Goal: Transaction & Acquisition: Purchase product/service

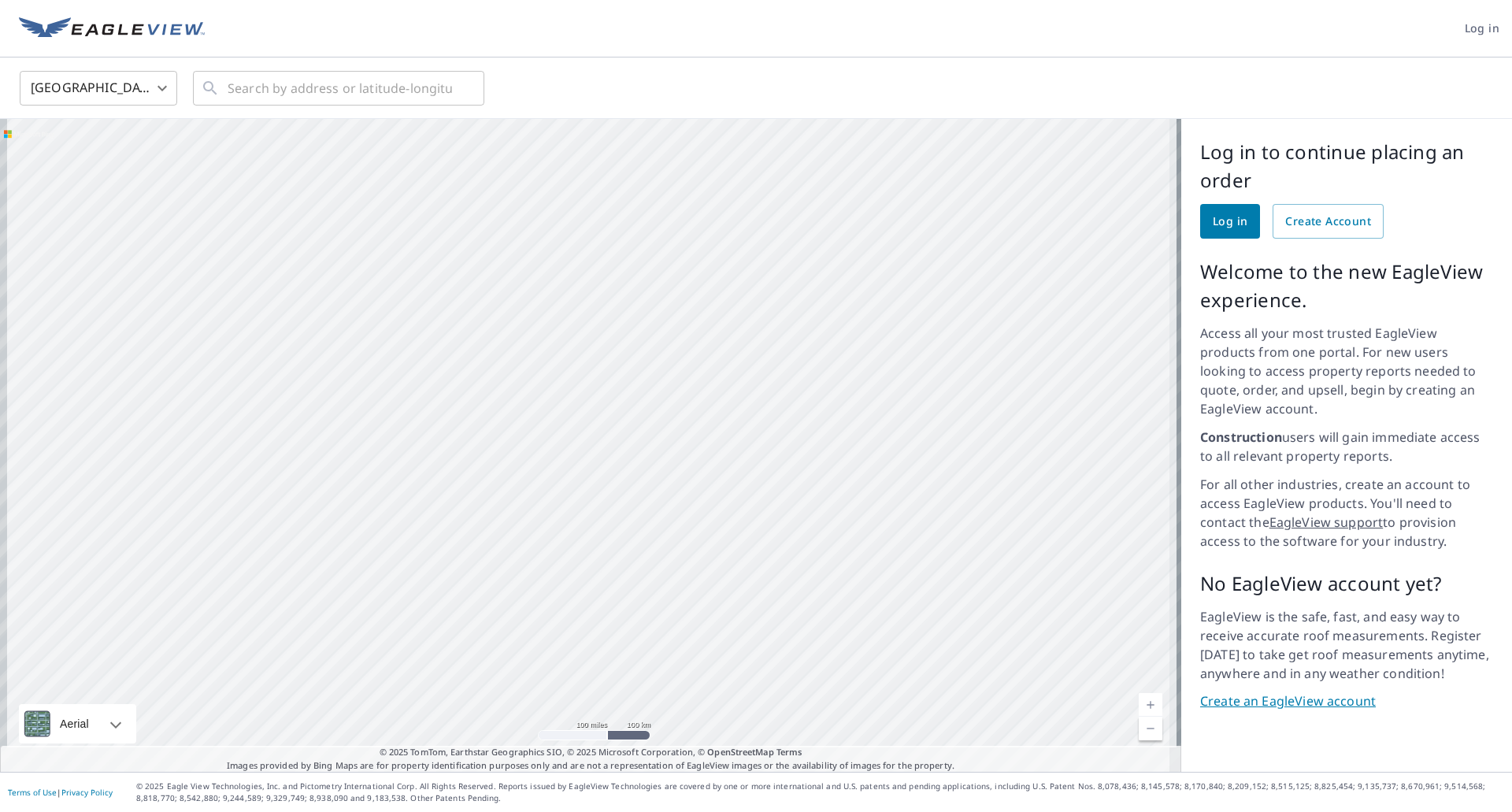
drag, startPoint x: 719, startPoint y: 657, endPoint x: 749, endPoint y: 519, distance: 141.2
click at [749, 531] on div at bounding box center [590, 445] width 1181 height 652
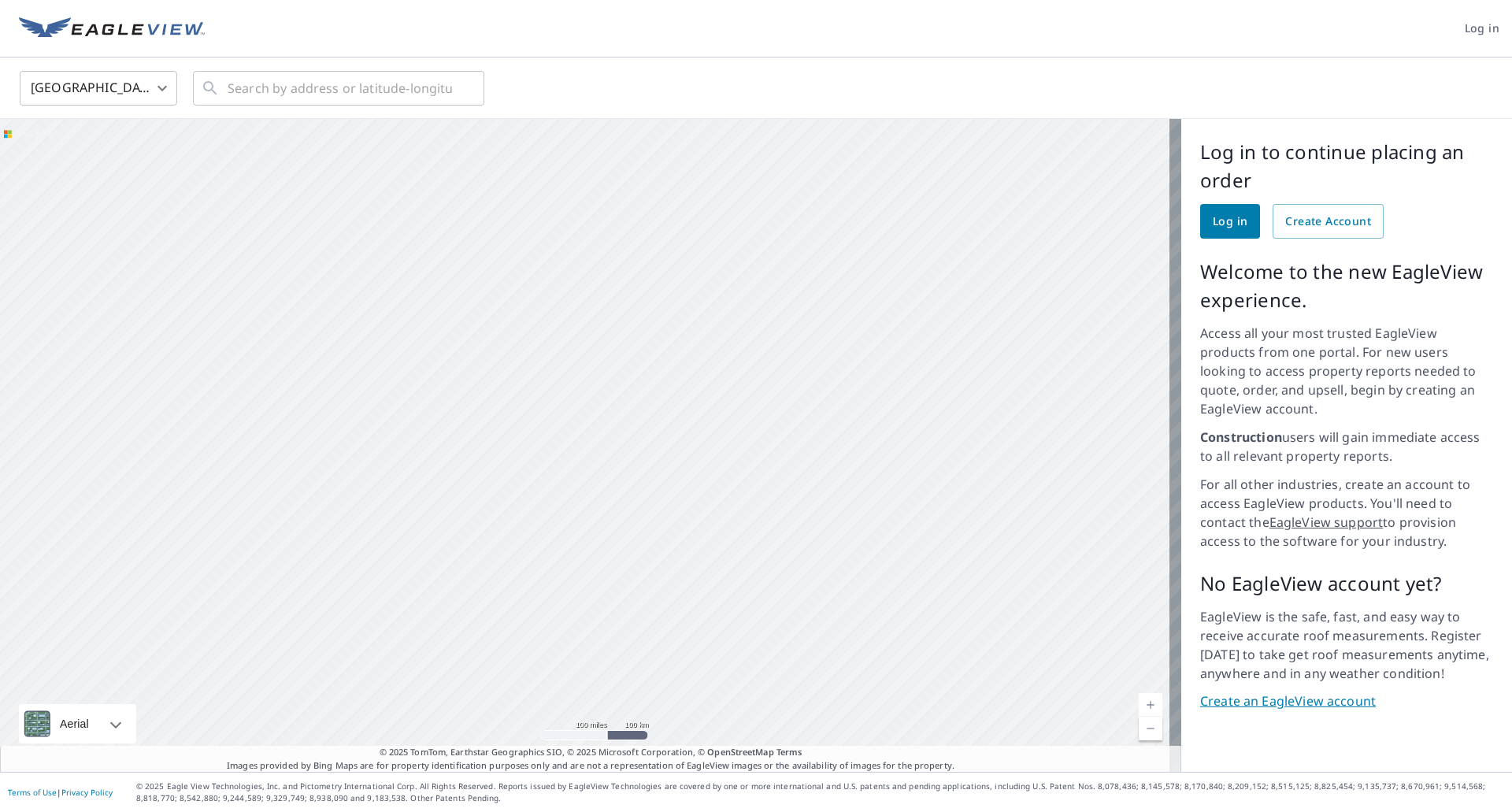
drag, startPoint x: 932, startPoint y: 585, endPoint x: 882, endPoint y: 515, distance: 86.0
click at [885, 519] on div at bounding box center [590, 445] width 1181 height 652
click at [802, 204] on div at bounding box center [590, 445] width 1181 height 652
click at [771, 449] on div at bounding box center [590, 445] width 1181 height 652
drag, startPoint x: 993, startPoint y: 401, endPoint x: 908, endPoint y: 390, distance: 85.7
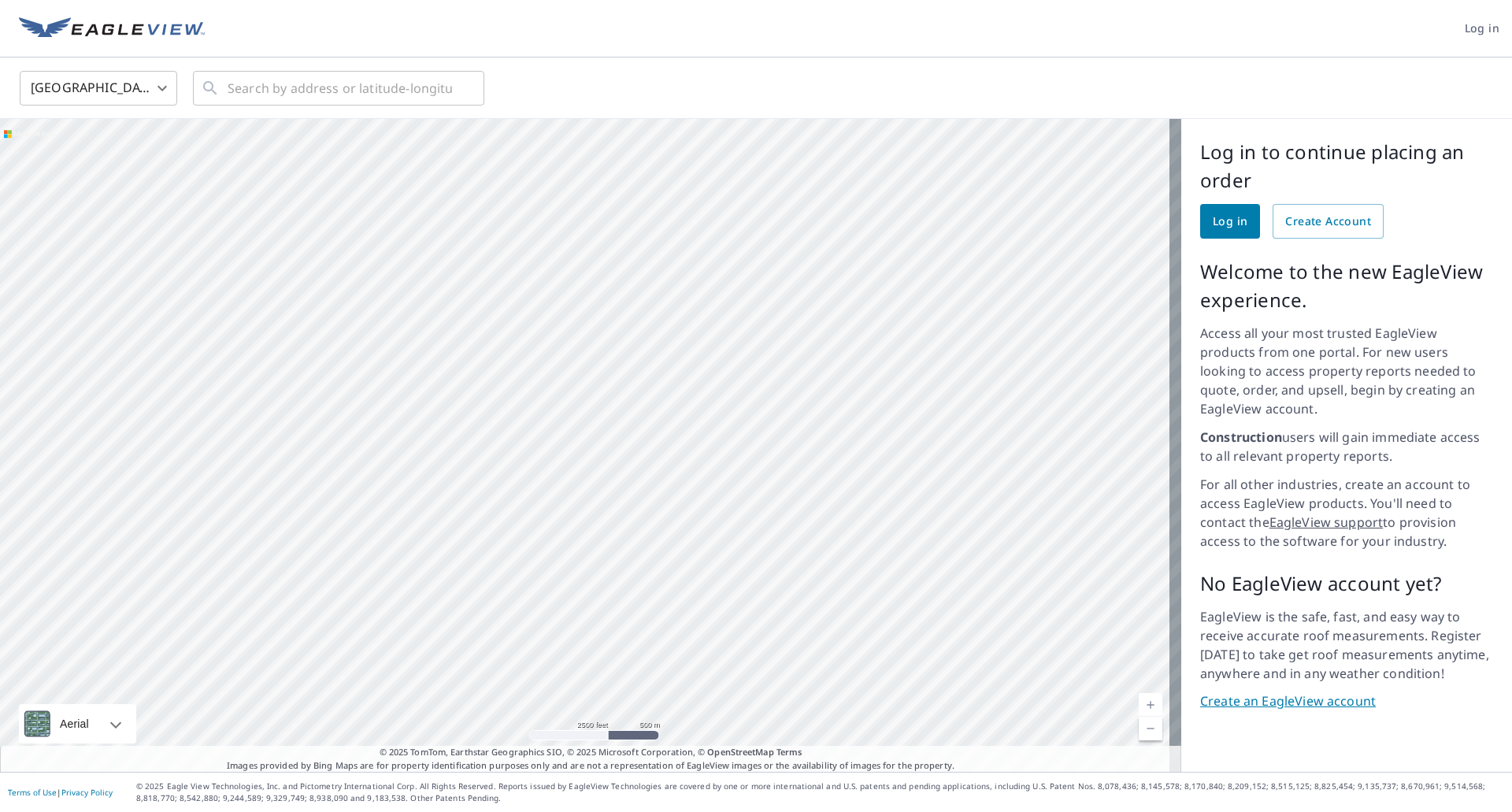
click at [909, 388] on div at bounding box center [590, 445] width 1181 height 652
drag, startPoint x: 1018, startPoint y: 497, endPoint x: 907, endPoint y: 513, distance: 112.1
click at [908, 516] on div at bounding box center [590, 445] width 1181 height 652
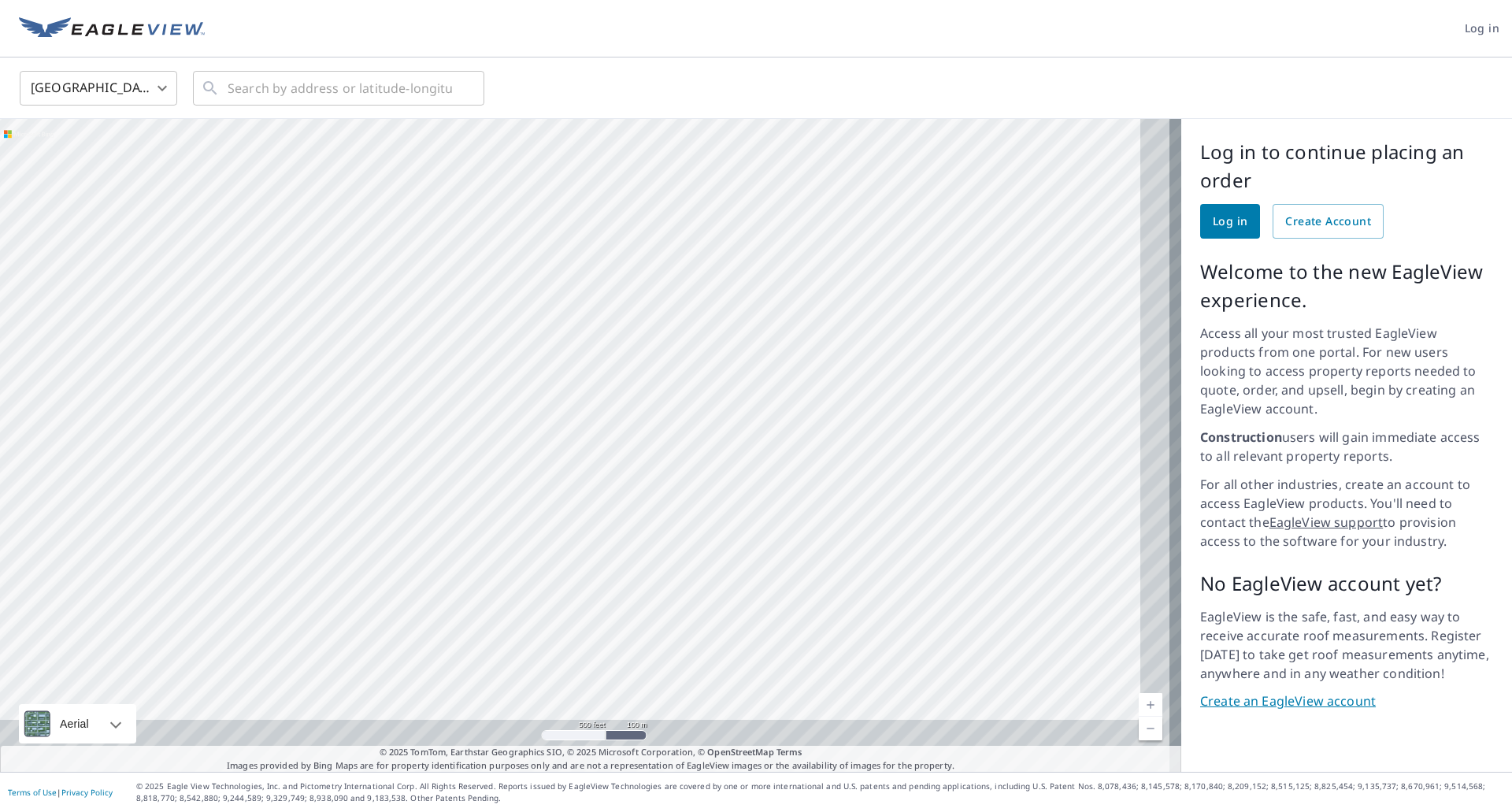
drag, startPoint x: 969, startPoint y: 573, endPoint x: 845, endPoint y: 385, distance: 225.2
click at [846, 385] on div at bounding box center [590, 445] width 1181 height 652
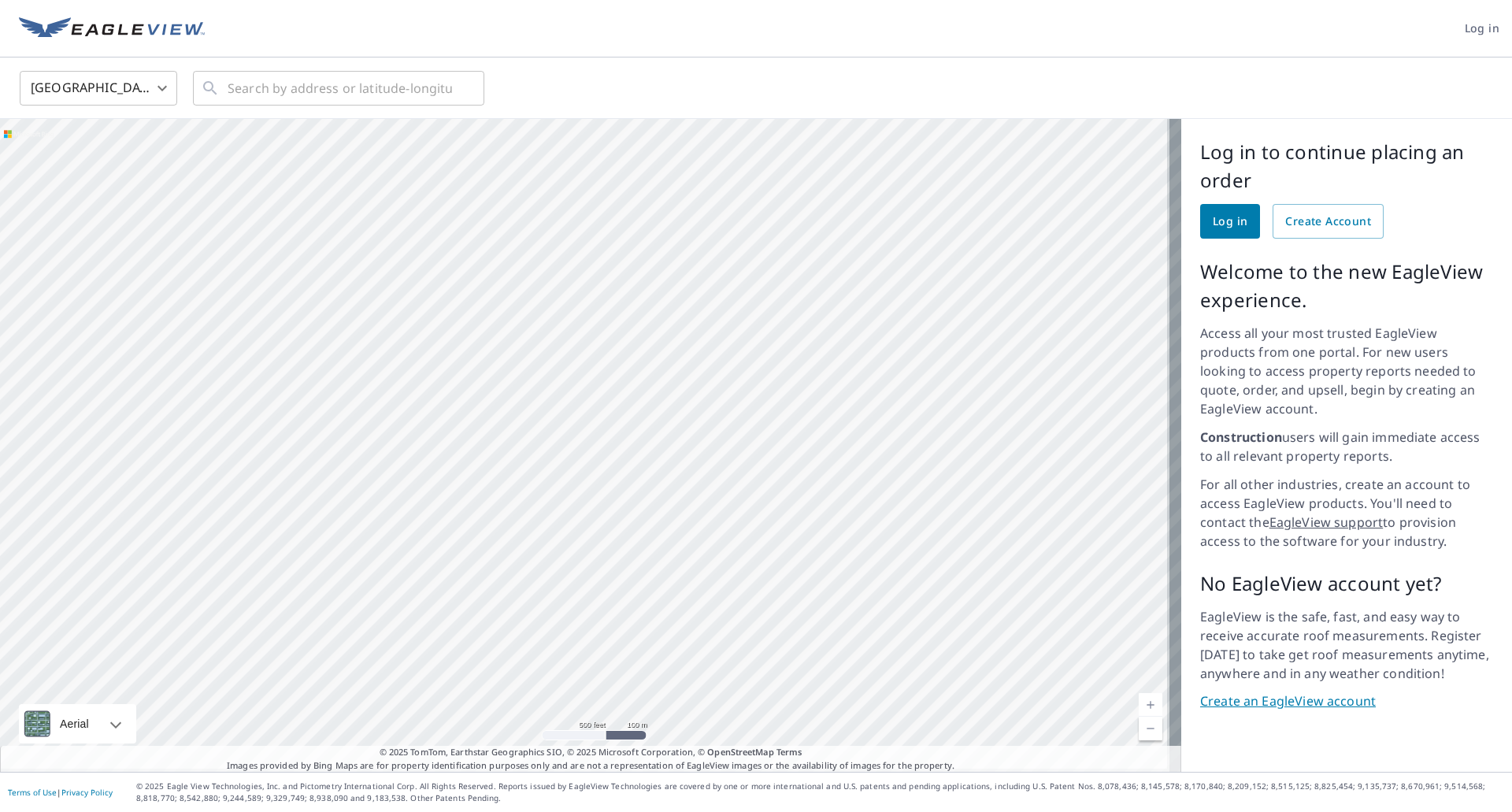
drag, startPoint x: 943, startPoint y: 534, endPoint x: 843, endPoint y: 416, distance: 154.7
click at [843, 417] on div at bounding box center [590, 445] width 1181 height 652
drag, startPoint x: 1001, startPoint y: 516, endPoint x: 811, endPoint y: 328, distance: 267.3
click at [811, 328] on div at bounding box center [590, 445] width 1181 height 652
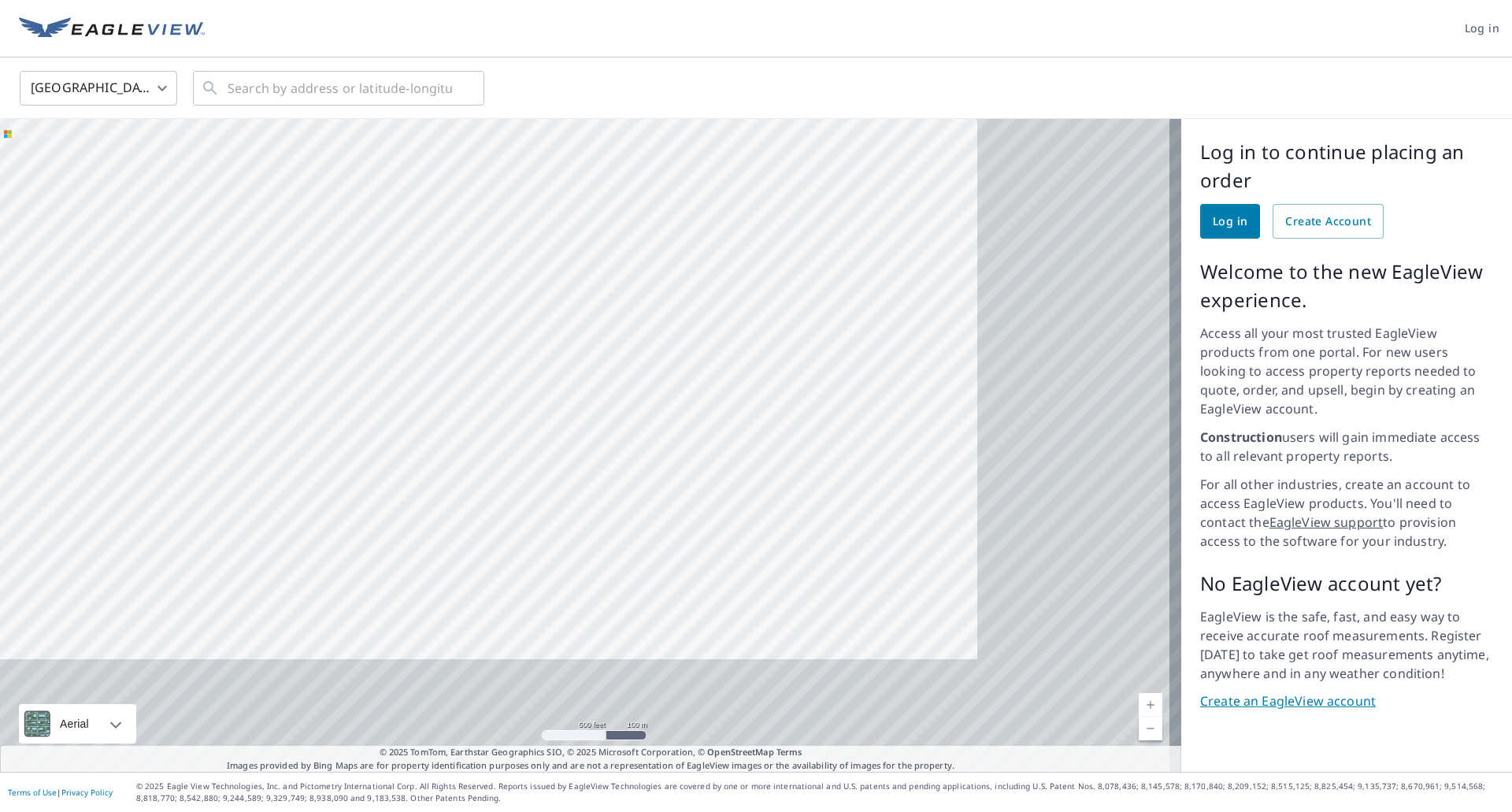
drag, startPoint x: 900, startPoint y: 449, endPoint x: 839, endPoint y: 405, distance: 75.2
click at [839, 405] on div at bounding box center [590, 445] width 1181 height 652
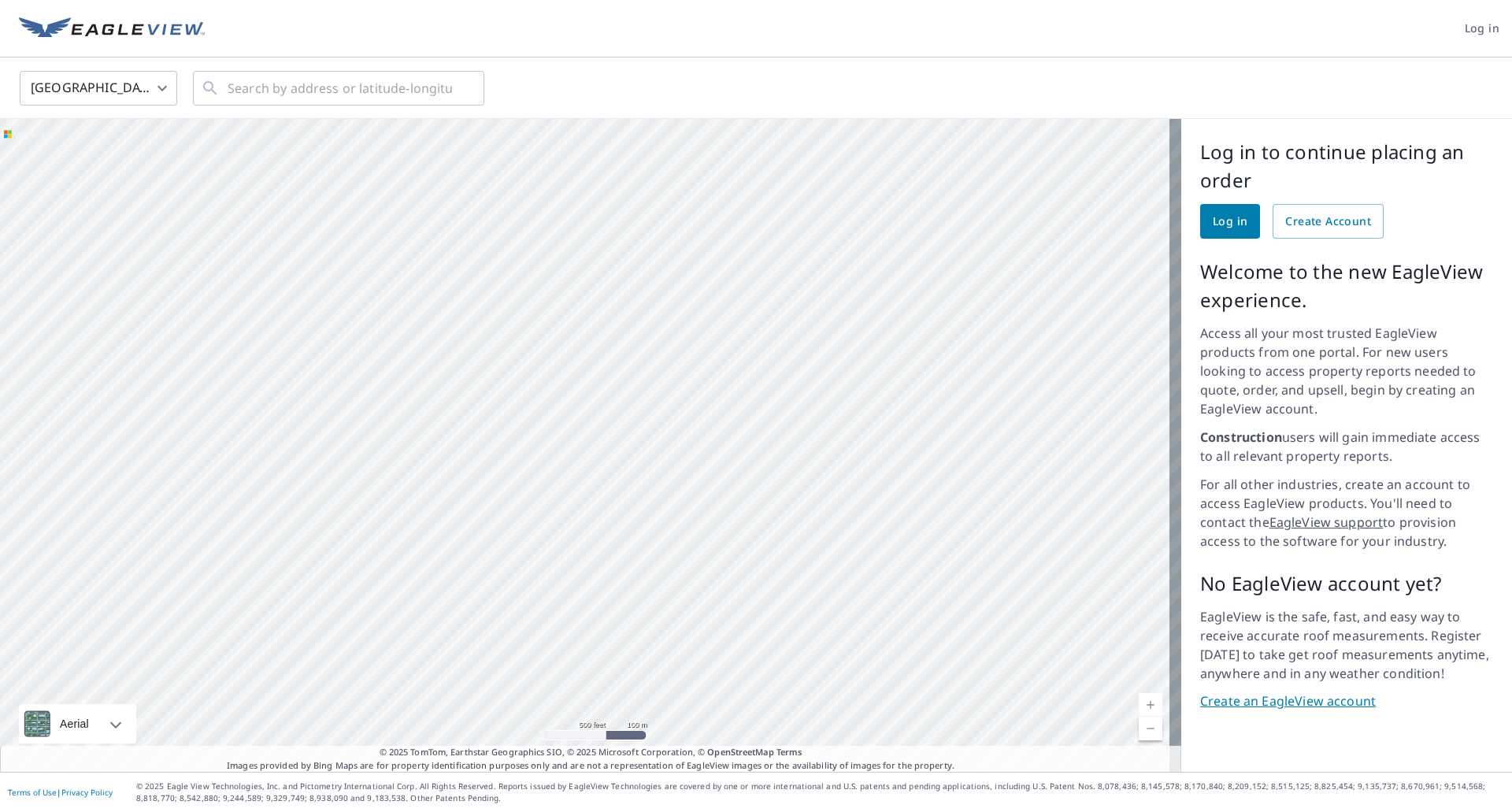
drag, startPoint x: 989, startPoint y: 539, endPoint x: 775, endPoint y: 488, distance: 220.0
click at [775, 488] on div at bounding box center [590, 445] width 1181 height 652
drag, startPoint x: 930, startPoint y: 553, endPoint x: 837, endPoint y: 488, distance: 113.5
click at [837, 488] on div at bounding box center [590, 445] width 1181 height 652
drag, startPoint x: 934, startPoint y: 503, endPoint x: 925, endPoint y: 442, distance: 61.7
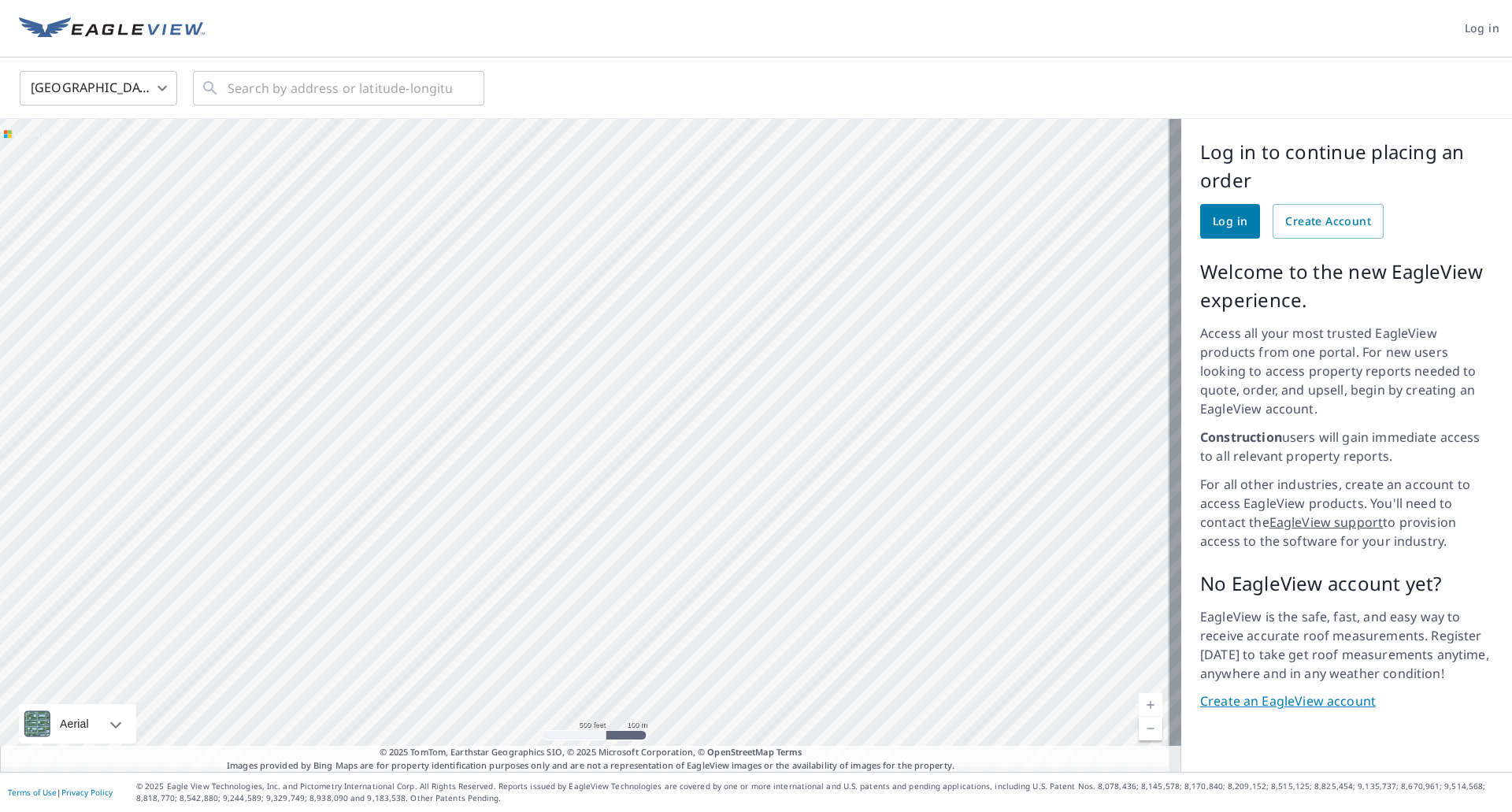
click at [925, 442] on div at bounding box center [590, 445] width 1181 height 652
drag, startPoint x: 967, startPoint y: 592, endPoint x: 939, endPoint y: 514, distance: 82.9
click at [939, 514] on div at bounding box center [590, 445] width 1181 height 652
drag, startPoint x: 976, startPoint y: 581, endPoint x: 839, endPoint y: 625, distance: 143.9
click at [839, 625] on div at bounding box center [590, 445] width 1181 height 652
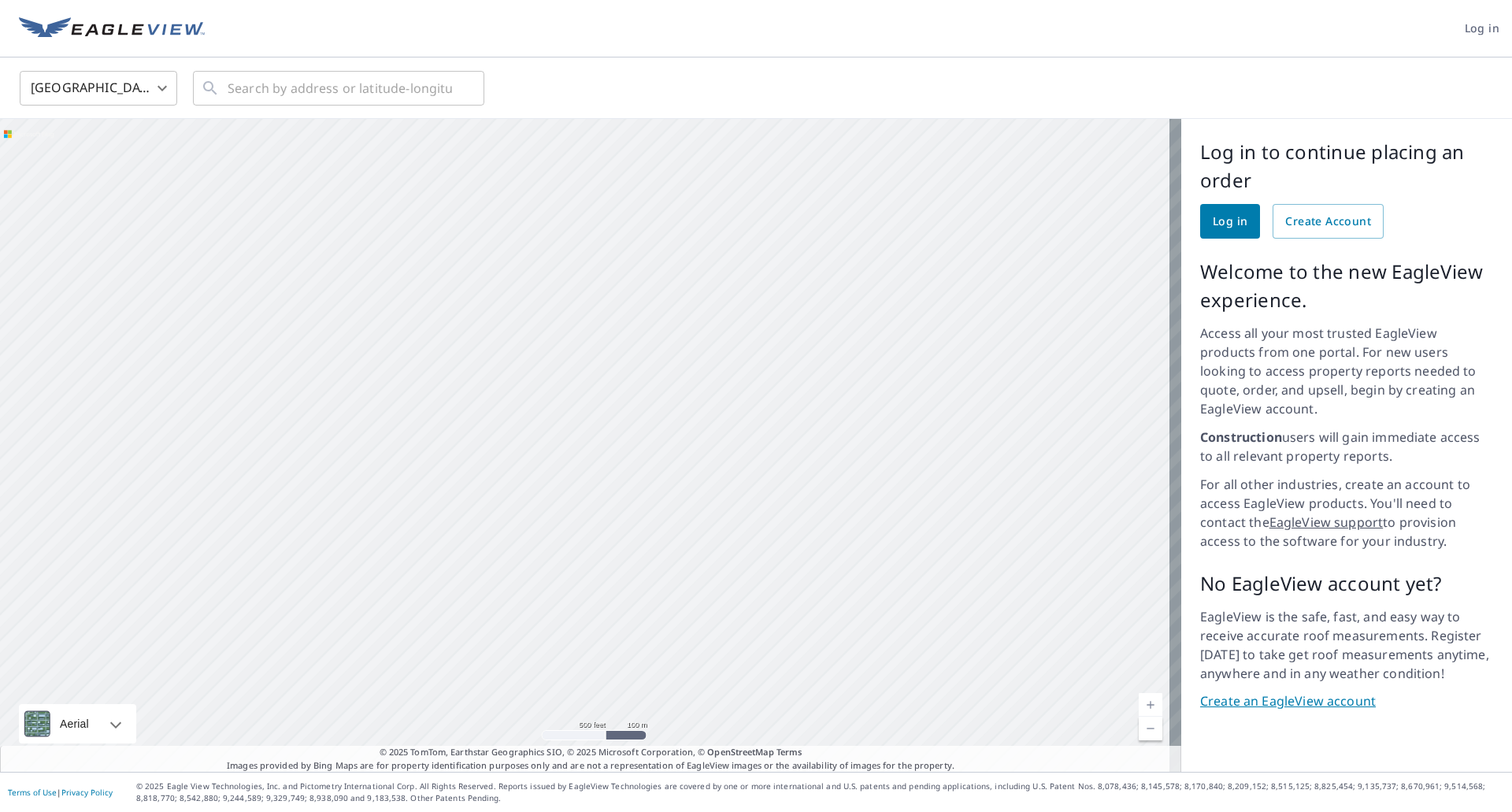
drag, startPoint x: 1014, startPoint y: 546, endPoint x: 877, endPoint y: 572, distance: 139.4
click at [877, 572] on div at bounding box center [590, 445] width 1181 height 652
drag, startPoint x: 964, startPoint y: 475, endPoint x: 867, endPoint y: 525, distance: 109.1
click at [867, 525] on div at bounding box center [590, 445] width 1181 height 652
drag, startPoint x: 867, startPoint y: 333, endPoint x: 834, endPoint y: 382, distance: 59.1
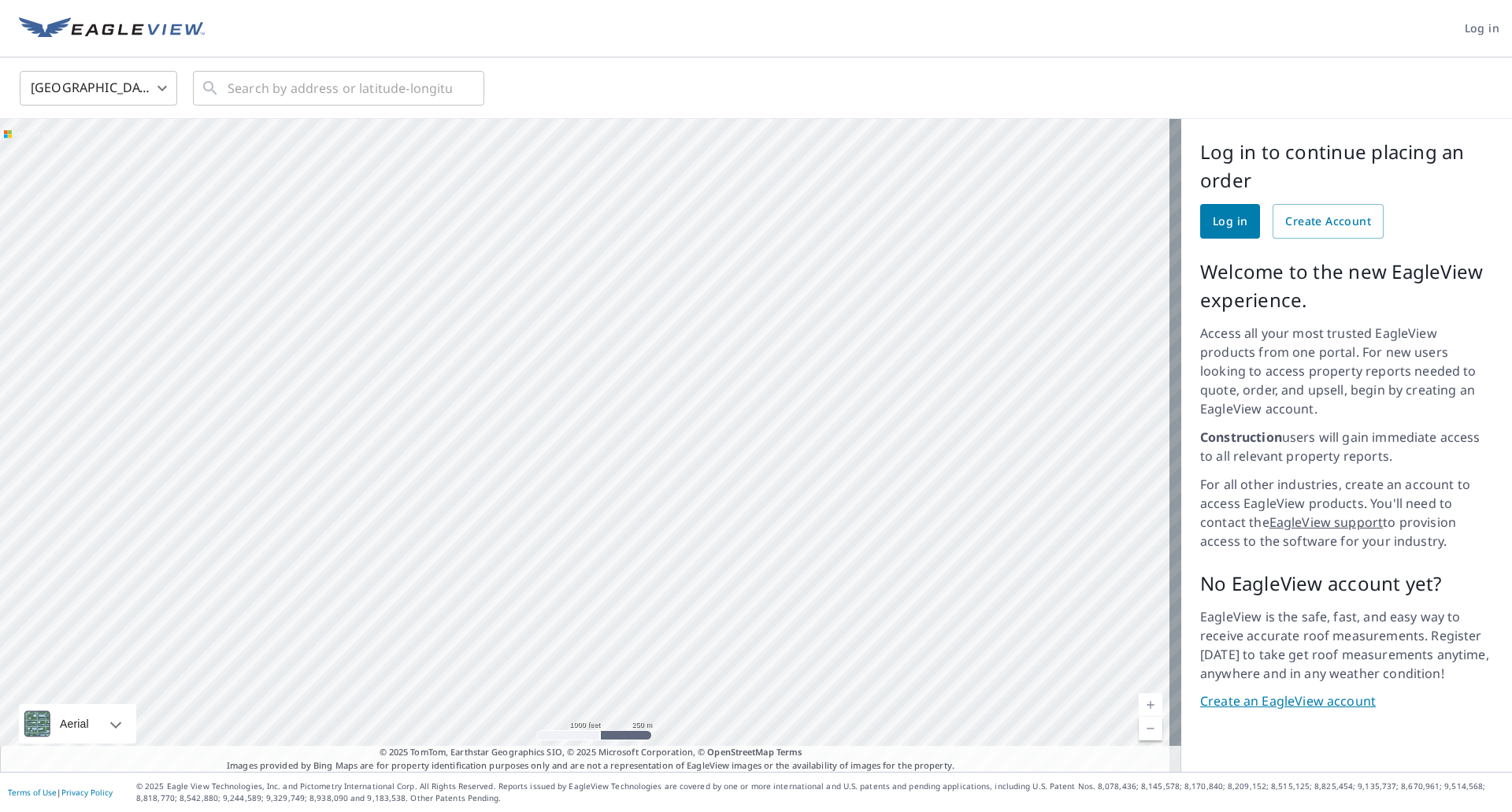
click at [834, 382] on div at bounding box center [590, 445] width 1181 height 652
drag, startPoint x: 874, startPoint y: 268, endPoint x: 811, endPoint y: 317, distance: 79.8
click at [813, 321] on div at bounding box center [590, 445] width 1181 height 652
drag, startPoint x: 777, startPoint y: 579, endPoint x: 780, endPoint y: 473, distance: 106.0
click at [780, 473] on div at bounding box center [590, 445] width 1181 height 652
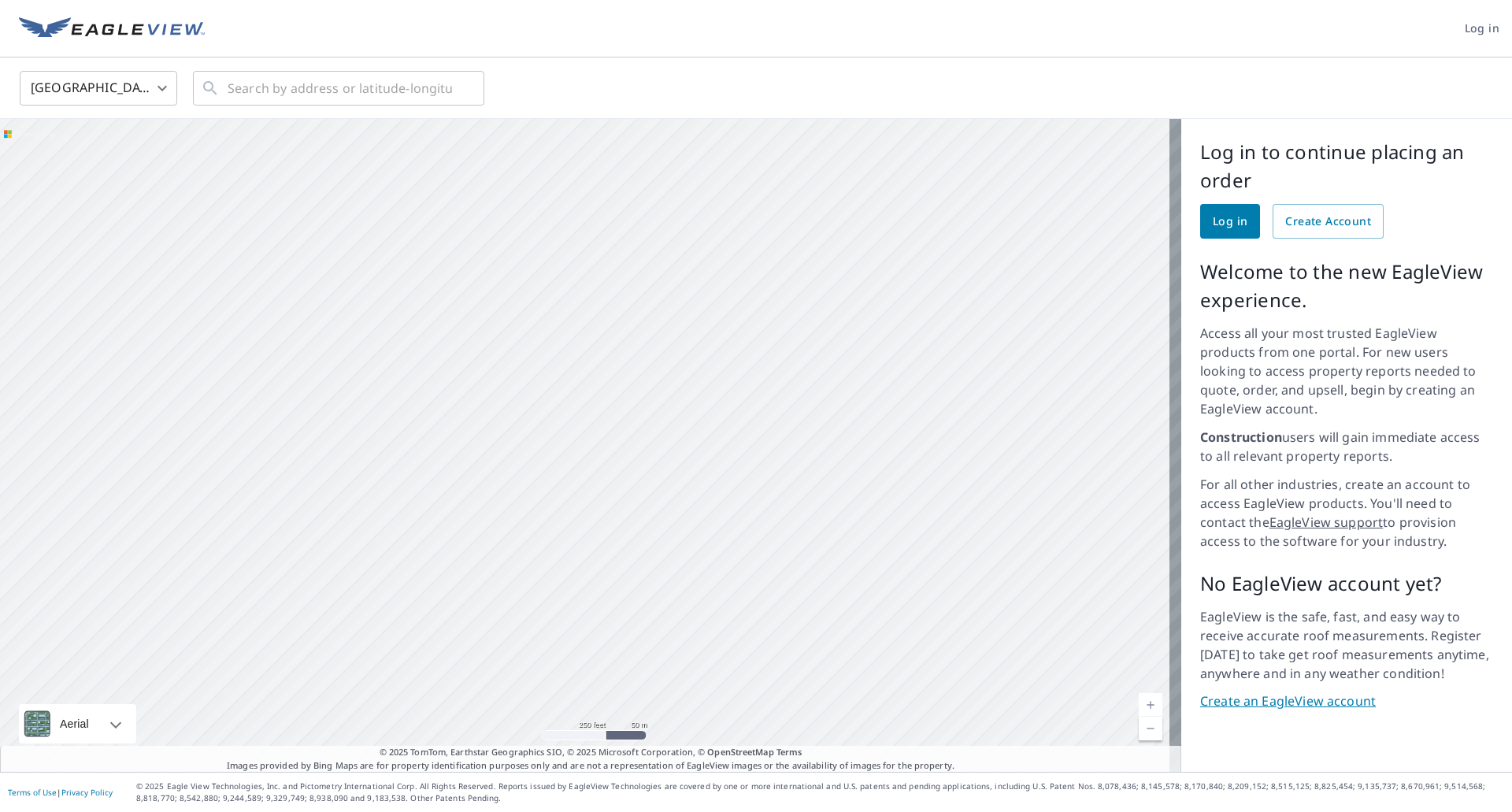
drag, startPoint x: 790, startPoint y: 540, endPoint x: 772, endPoint y: 411, distance: 130.2
click at [772, 411] on div at bounding box center [590, 445] width 1181 height 652
drag, startPoint x: 749, startPoint y: 595, endPoint x: 745, endPoint y: 451, distance: 144.1
click at [745, 454] on div at bounding box center [590, 445] width 1181 height 652
drag, startPoint x: 628, startPoint y: 555, endPoint x: 650, endPoint y: 397, distance: 159.5
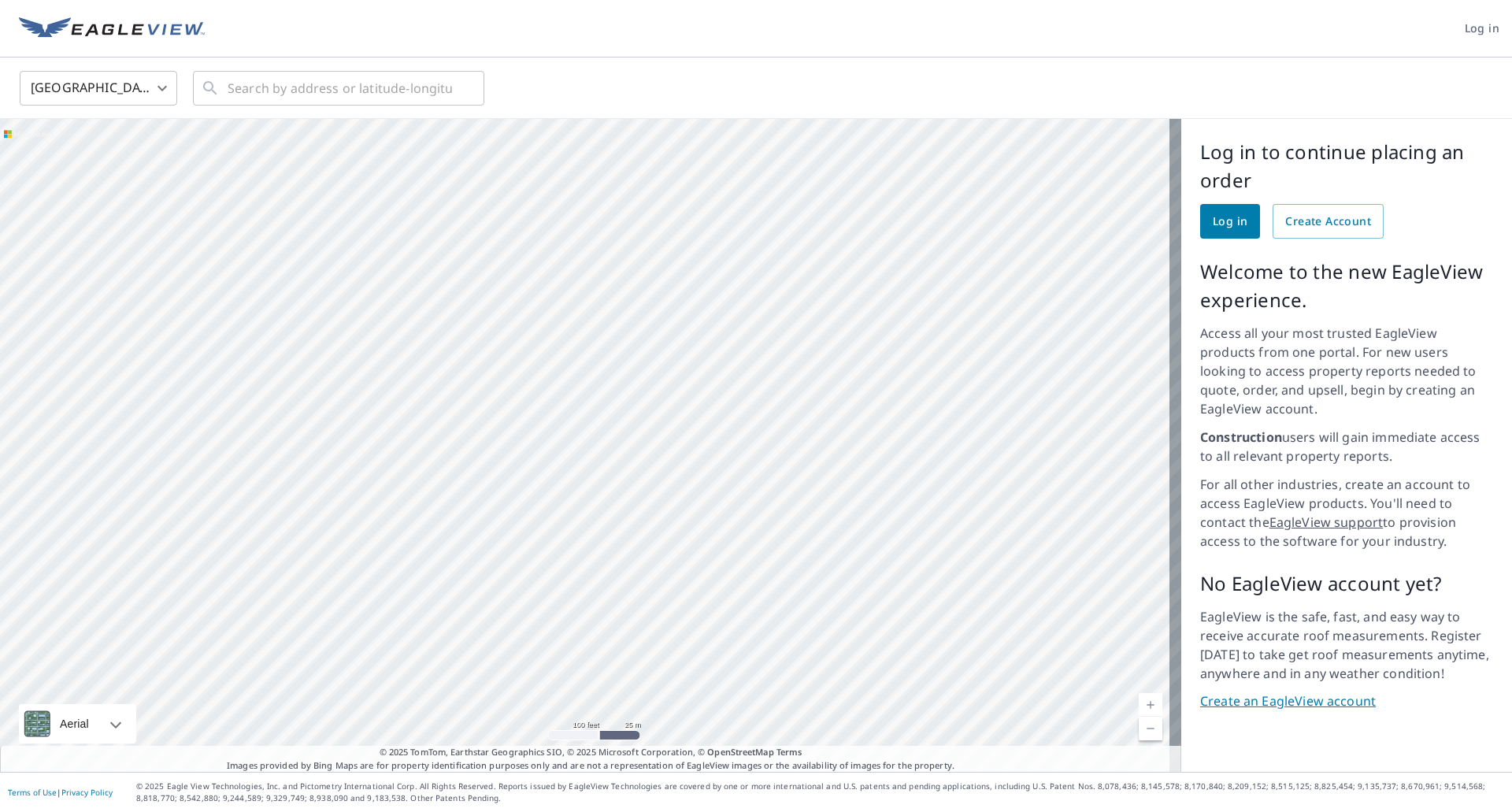
click at [650, 397] on div at bounding box center [590, 445] width 1181 height 652
drag, startPoint x: 694, startPoint y: 426, endPoint x: 669, endPoint y: 540, distance: 116.7
click at [671, 540] on div at bounding box center [590, 445] width 1181 height 652
click at [695, 532] on div at bounding box center [590, 445] width 1181 height 652
drag, startPoint x: 789, startPoint y: 393, endPoint x: 789, endPoint y: 515, distance: 122.0
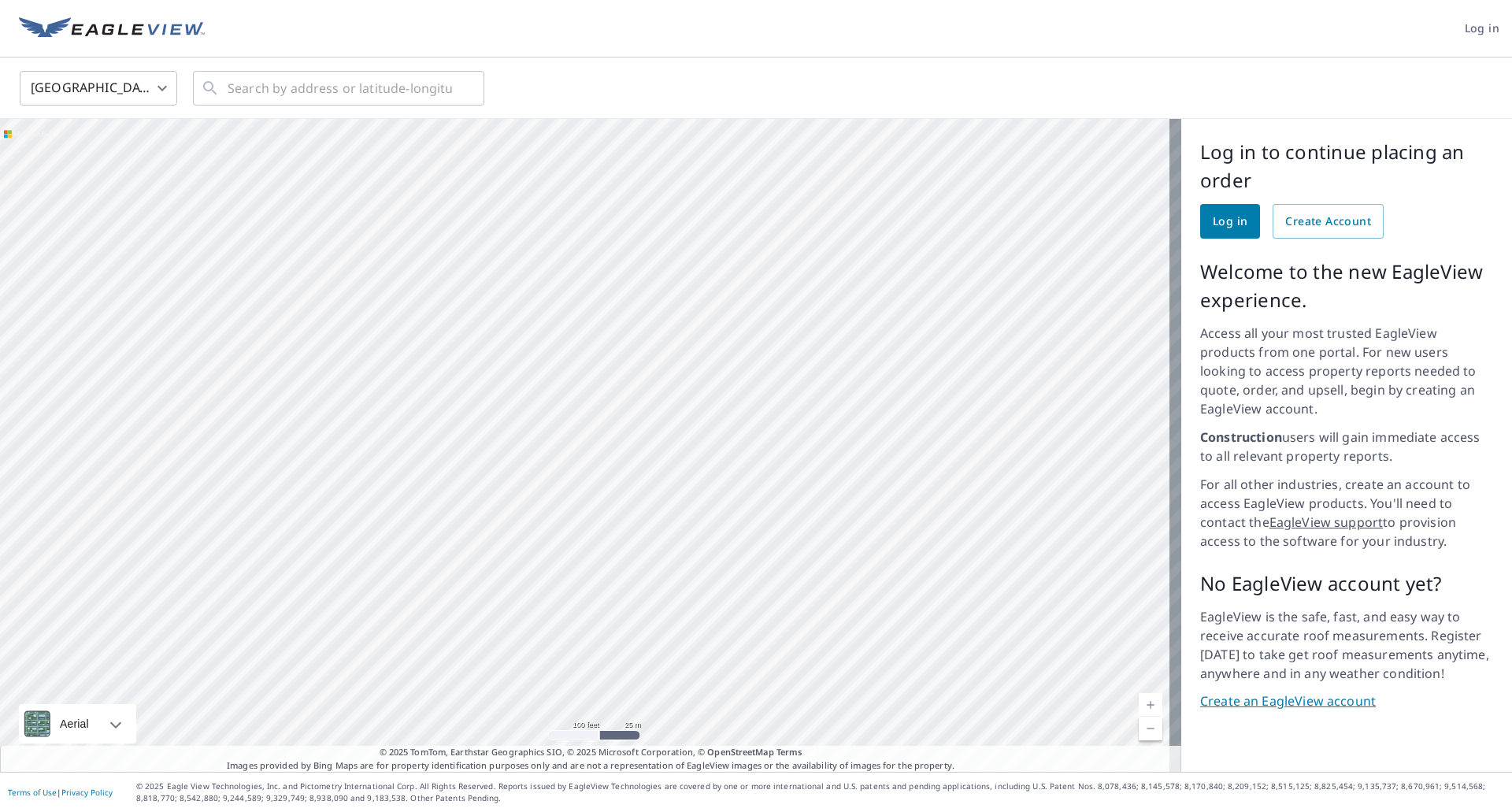
click at [789, 515] on div at bounding box center [590, 445] width 1181 height 652
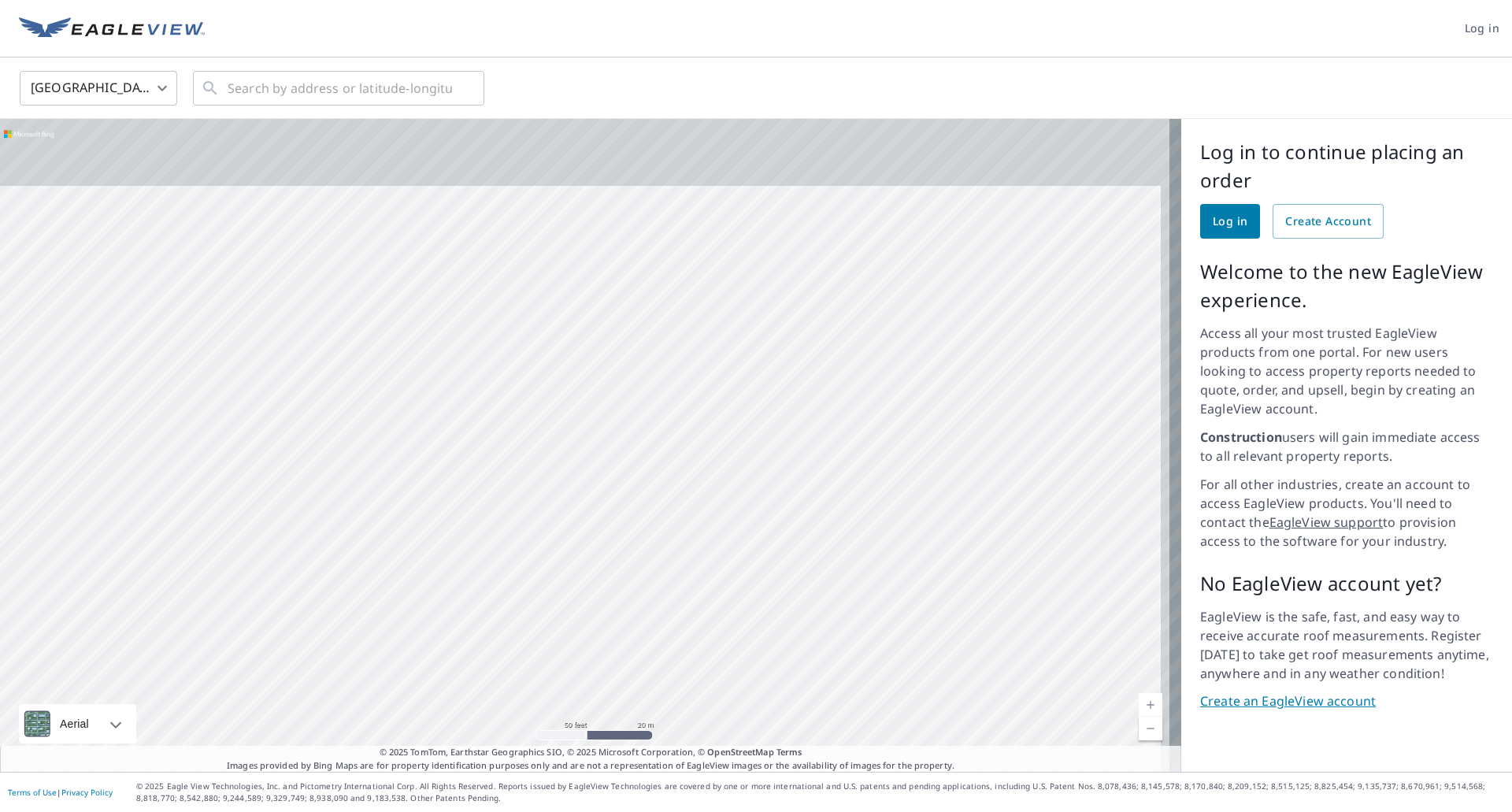
drag, startPoint x: 704, startPoint y: 489, endPoint x: 691, endPoint y: 618, distance: 129.7
click at [691, 635] on div at bounding box center [590, 445] width 1181 height 652
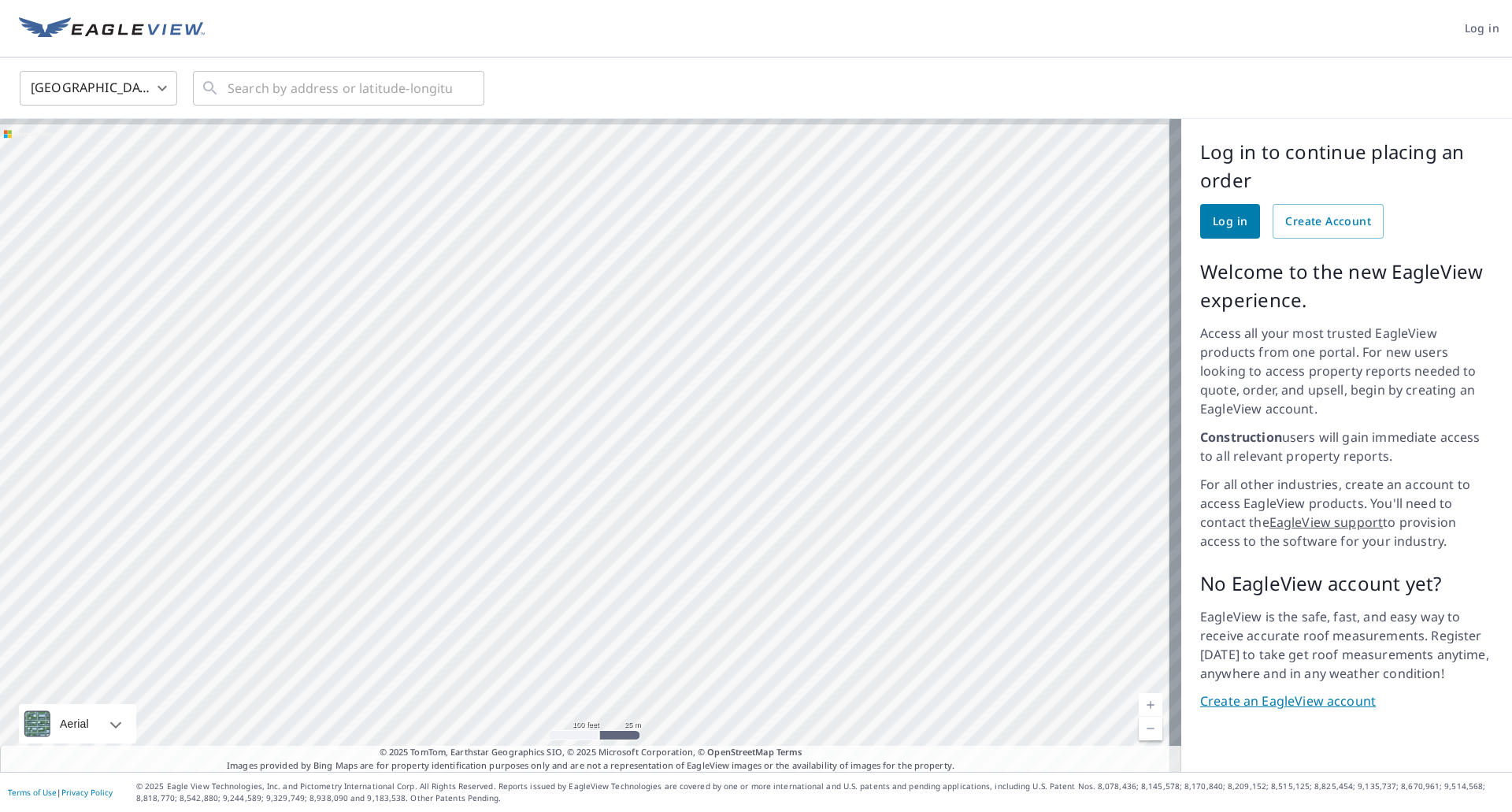
drag, startPoint x: 684, startPoint y: 429, endPoint x: 678, endPoint y: 470, distance: 41.4
click at [678, 470] on div at bounding box center [590, 445] width 1181 height 652
drag, startPoint x: 714, startPoint y: 543, endPoint x: 714, endPoint y: 252, distance: 291.0
click at [714, 252] on div at bounding box center [590, 445] width 1181 height 652
drag, startPoint x: 738, startPoint y: 557, endPoint x: 715, endPoint y: 324, distance: 234.1
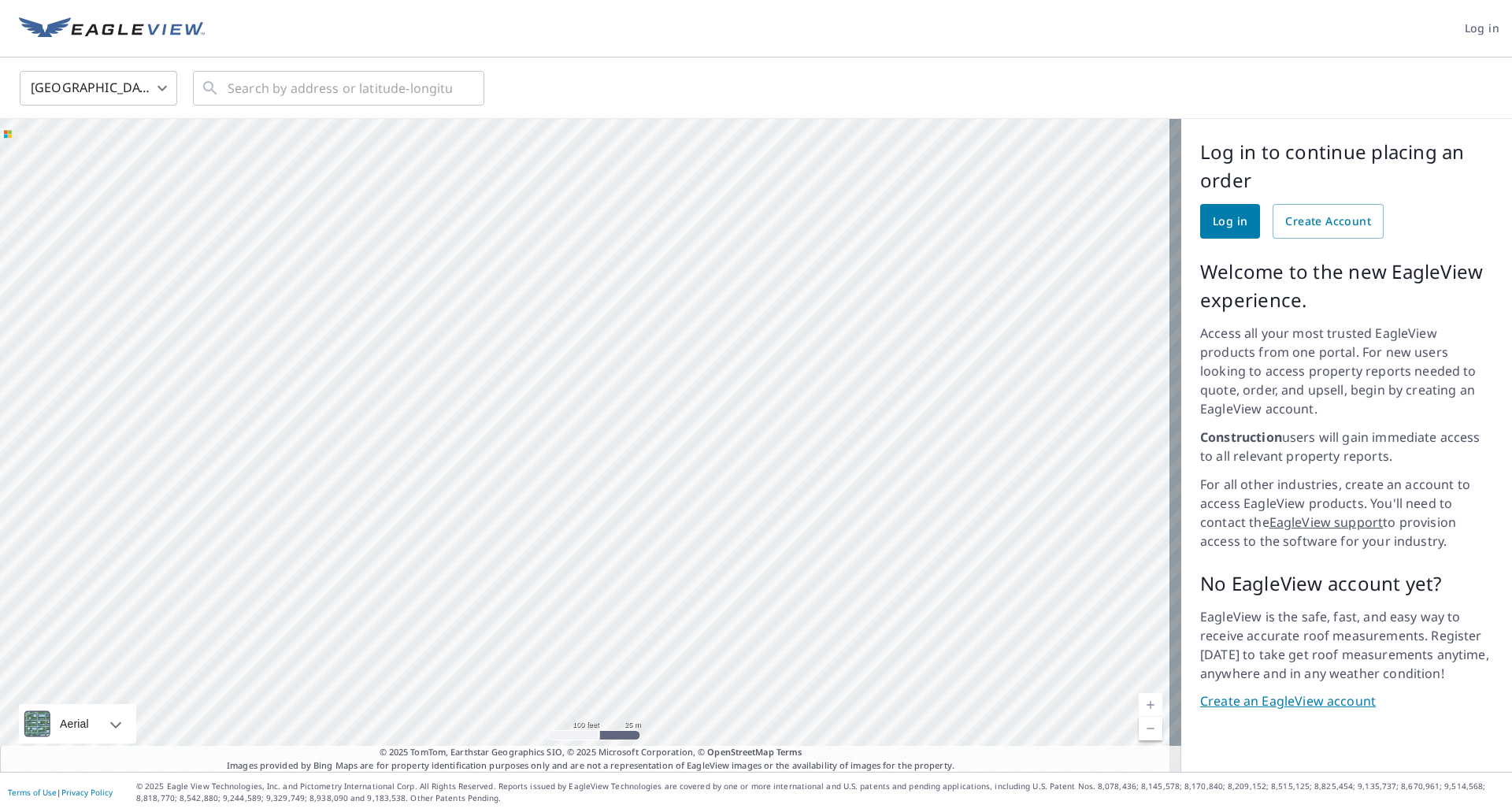
click at [715, 324] on div at bounding box center [590, 445] width 1181 height 652
drag, startPoint x: 755, startPoint y: 415, endPoint x: 782, endPoint y: 276, distance: 141.6
click at [782, 276] on div at bounding box center [590, 445] width 1181 height 652
drag, startPoint x: 672, startPoint y: 567, endPoint x: 736, endPoint y: 441, distance: 141.3
click at [736, 441] on div at bounding box center [590, 445] width 1181 height 652
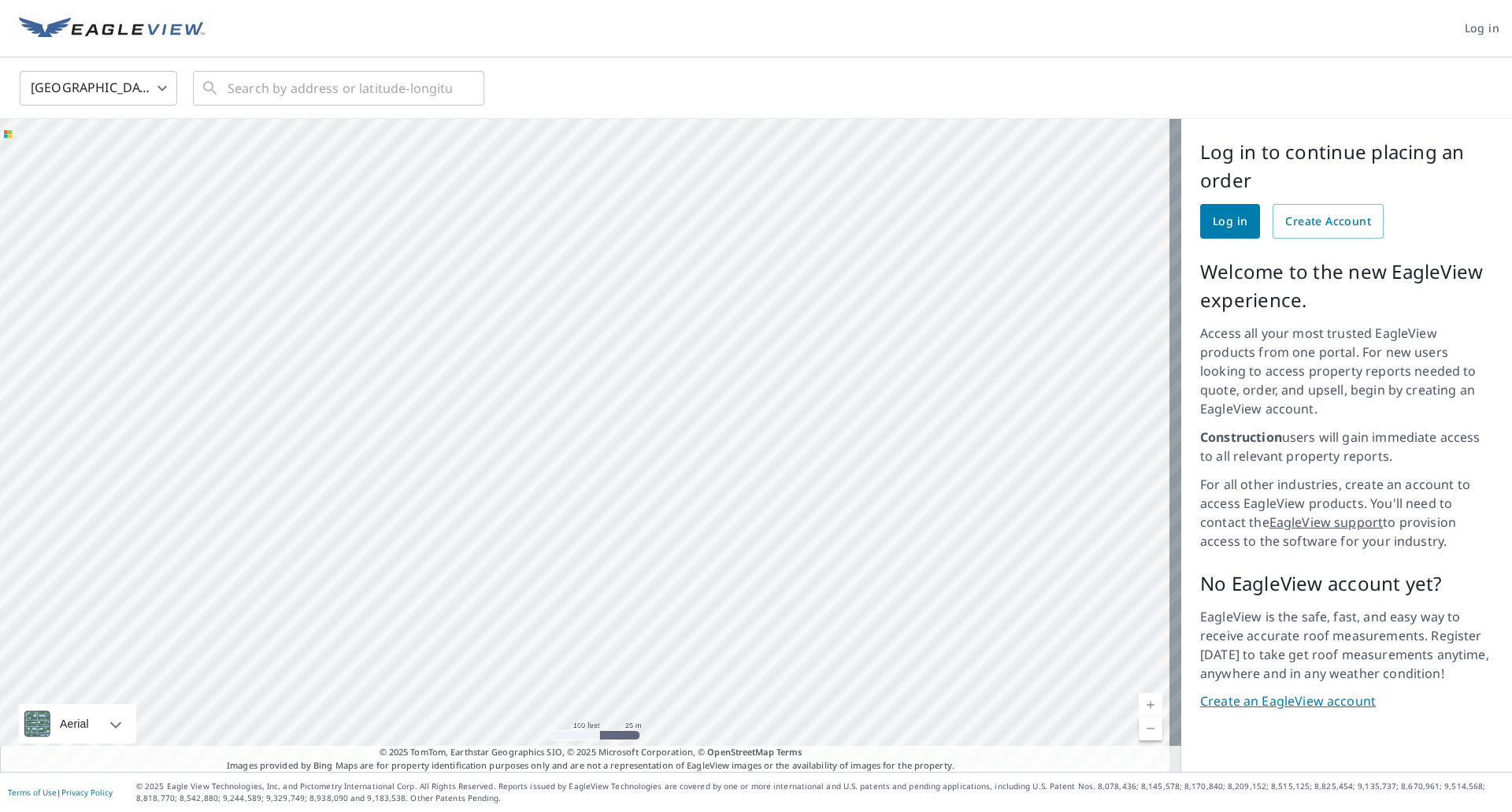
drag, startPoint x: 446, startPoint y: 504, endPoint x: 633, endPoint y: 550, distance: 192.6
click at [633, 550] on div at bounding box center [590, 445] width 1181 height 652
drag, startPoint x: 649, startPoint y: 593, endPoint x: 610, endPoint y: 489, distance: 111.1
click at [610, 490] on div at bounding box center [590, 445] width 1181 height 652
drag, startPoint x: 786, startPoint y: 494, endPoint x: 897, endPoint y: 343, distance: 187.4
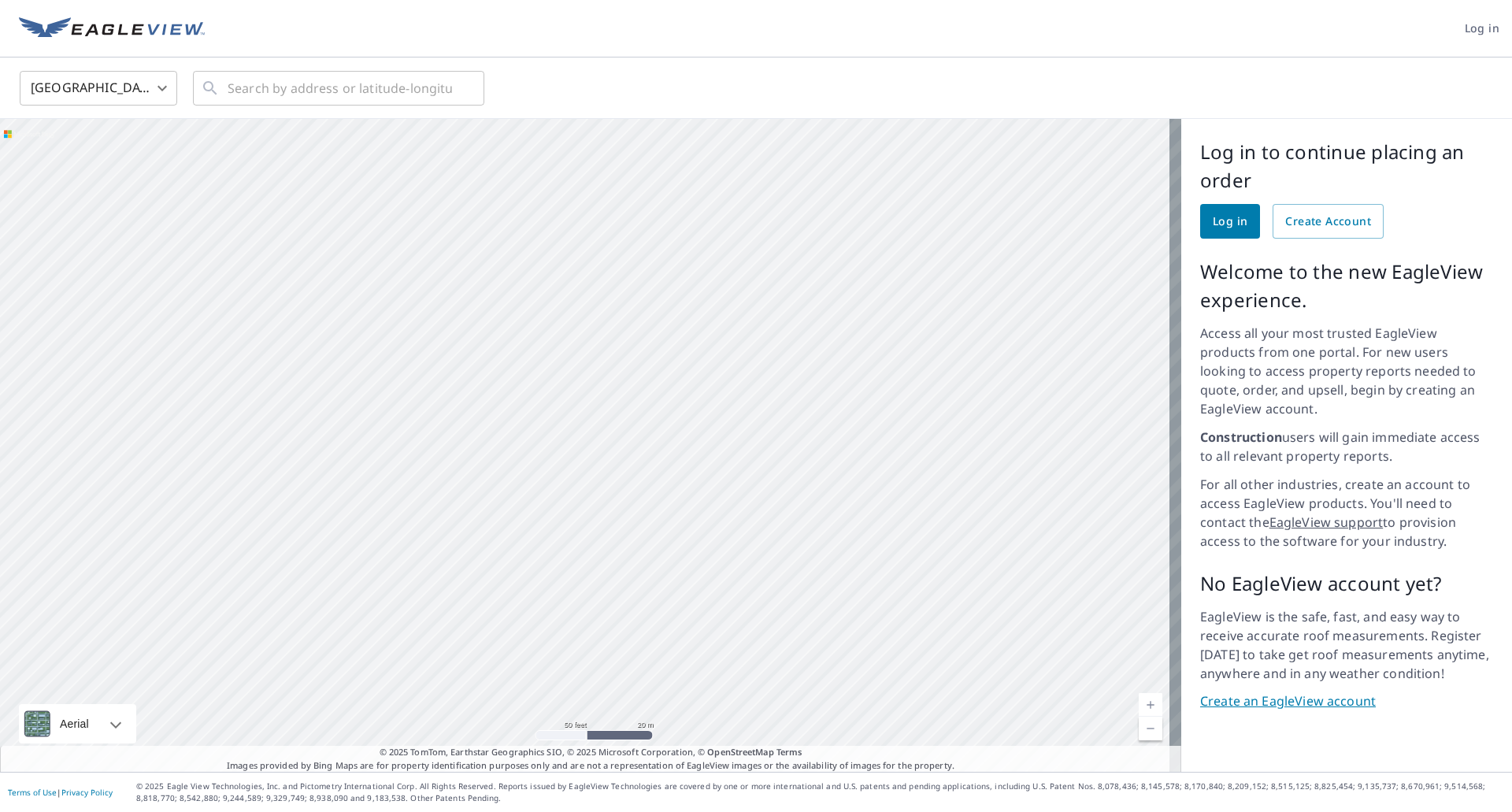
click at [897, 344] on div at bounding box center [590, 445] width 1181 height 652
drag, startPoint x: 697, startPoint y: 451, endPoint x: 821, endPoint y: 419, distance: 128.1
click at [820, 419] on div at bounding box center [590, 445] width 1181 height 652
click at [854, 524] on div at bounding box center [590, 445] width 1181 height 652
drag, startPoint x: 825, startPoint y: 430, endPoint x: 837, endPoint y: 361, distance: 70.0
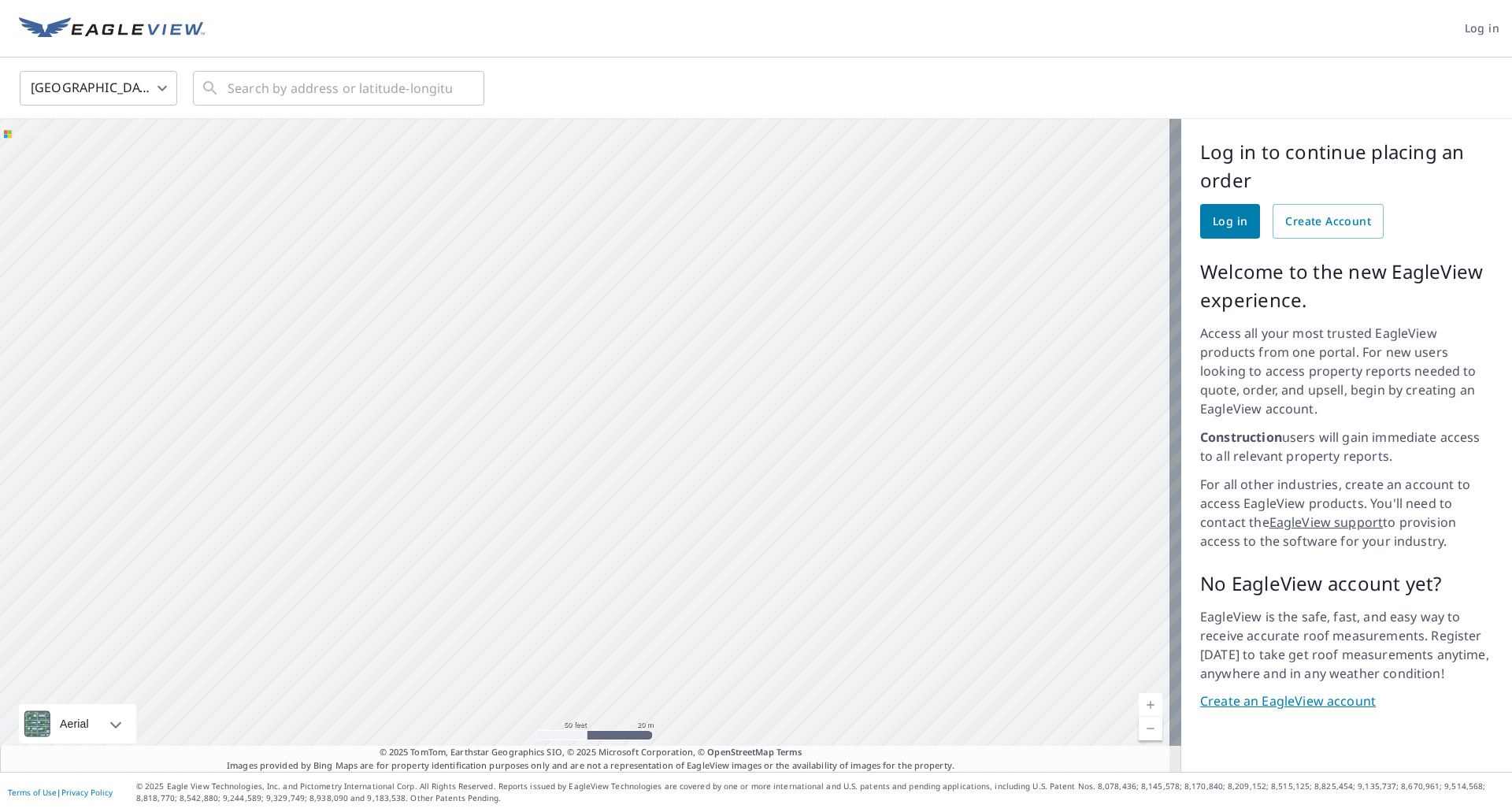
click at [837, 363] on div at bounding box center [590, 445] width 1181 height 652
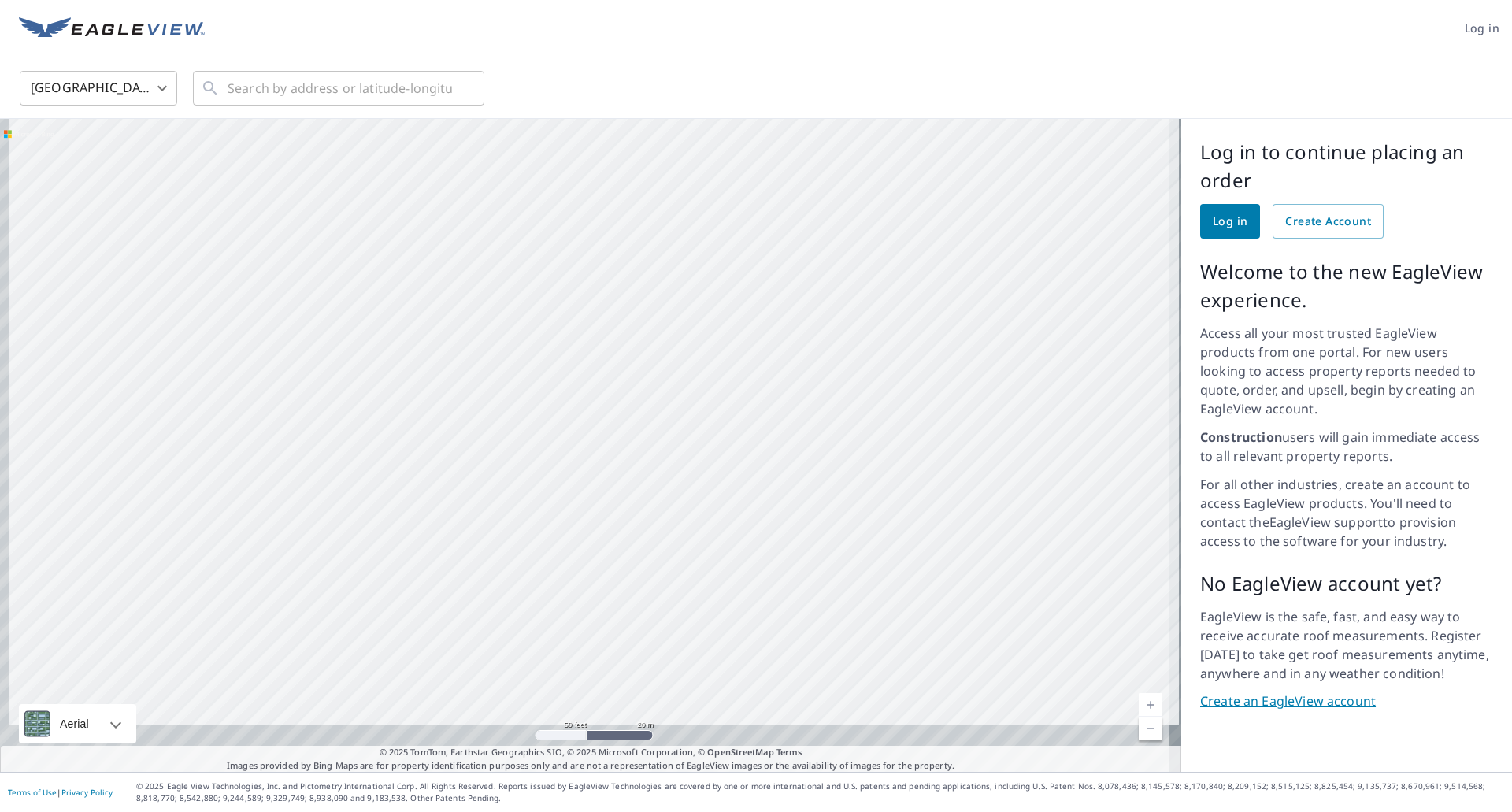
drag, startPoint x: 798, startPoint y: 414, endPoint x: 813, endPoint y: 364, distance: 52.2
click at [812, 369] on div at bounding box center [590, 445] width 1181 height 652
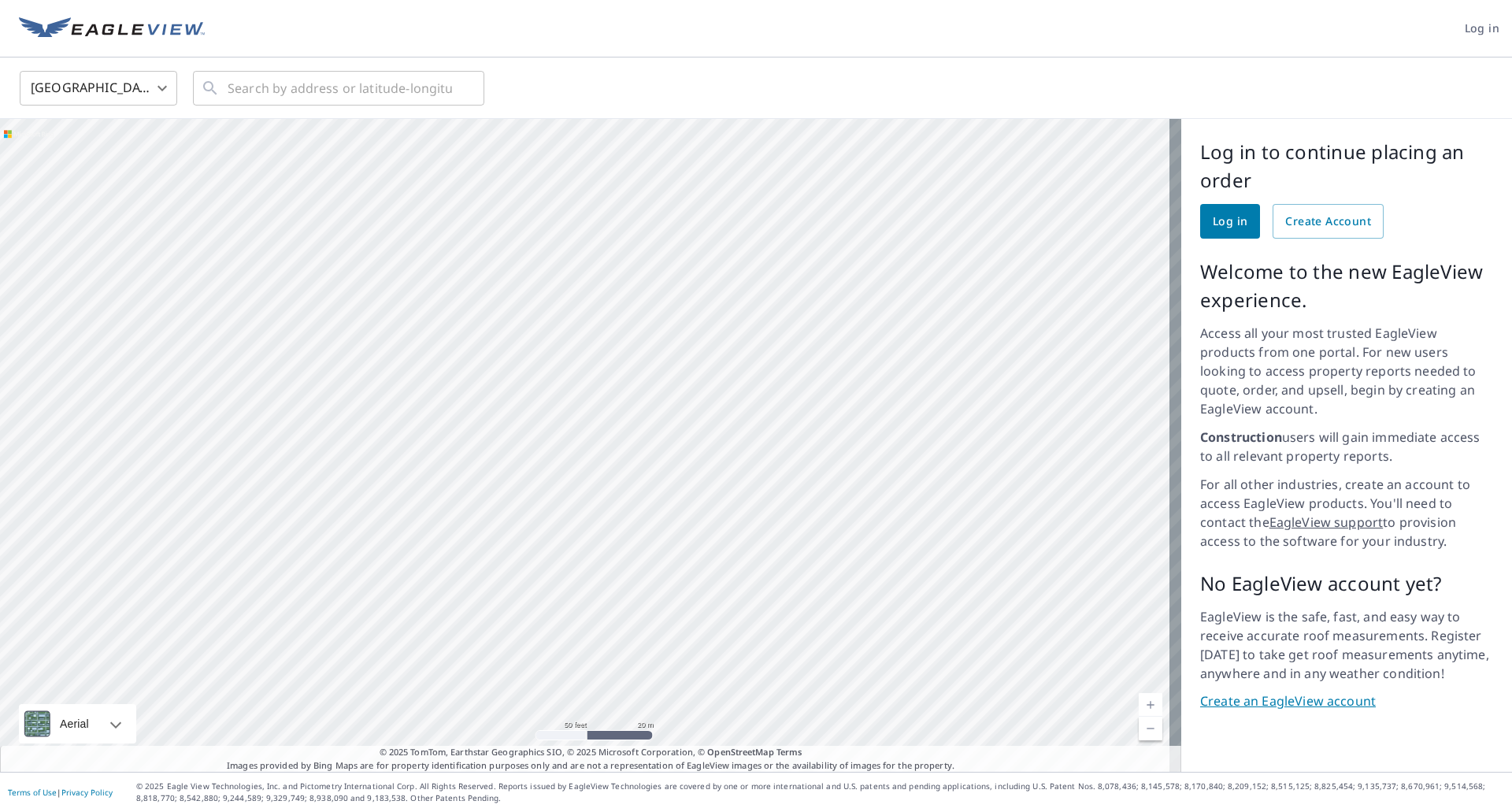
drag, startPoint x: 927, startPoint y: 504, endPoint x: 817, endPoint y: 560, distance: 123.4
click at [817, 560] on div at bounding box center [590, 445] width 1181 height 652
drag, startPoint x: 583, startPoint y: 385, endPoint x: 594, endPoint y: 563, distance: 178.3
click at [594, 563] on div at bounding box center [590, 445] width 1181 height 652
drag, startPoint x: 584, startPoint y: 428, endPoint x: 616, endPoint y: 560, distance: 135.8
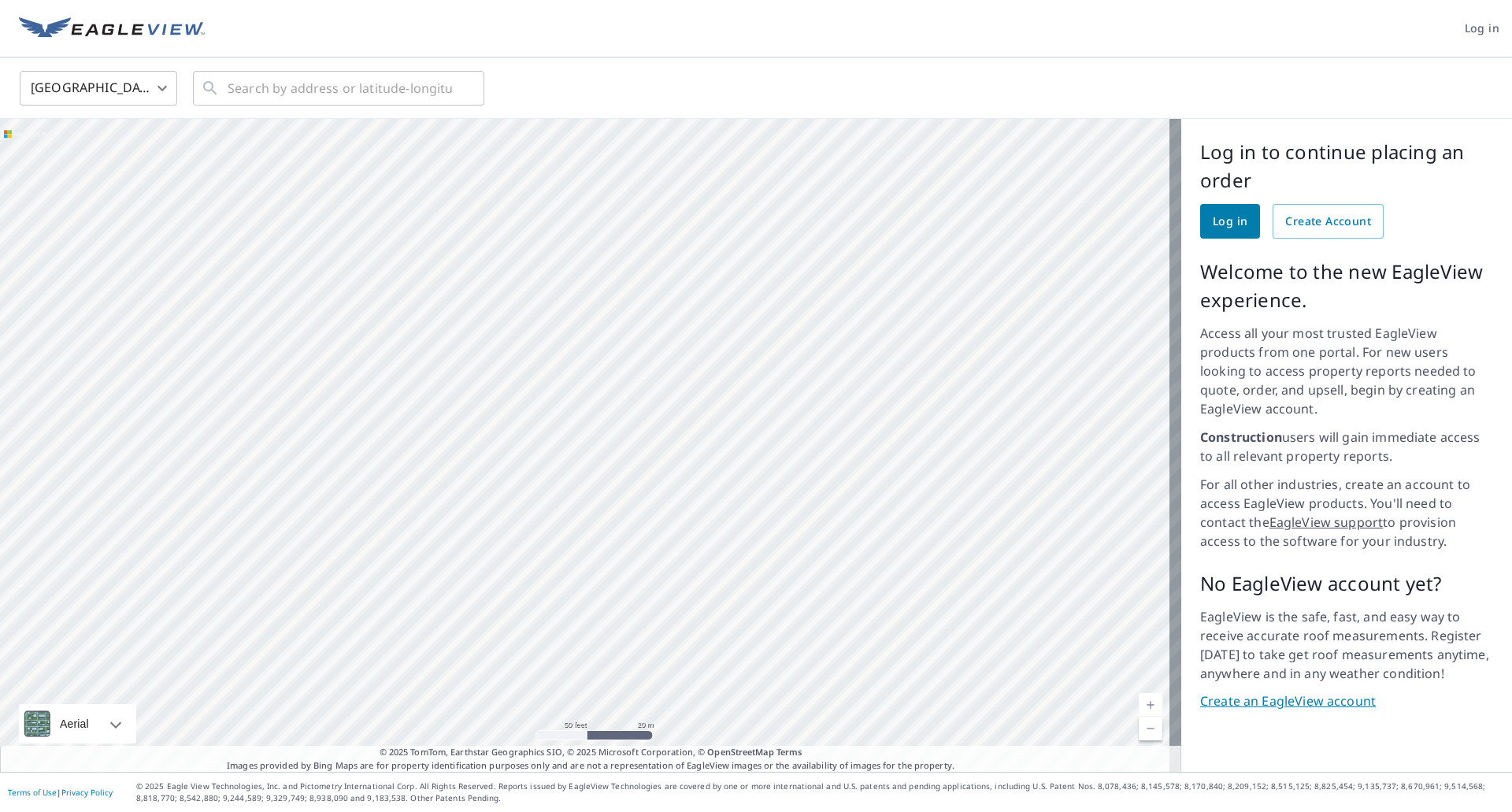
click at [616, 560] on div at bounding box center [590, 445] width 1181 height 652
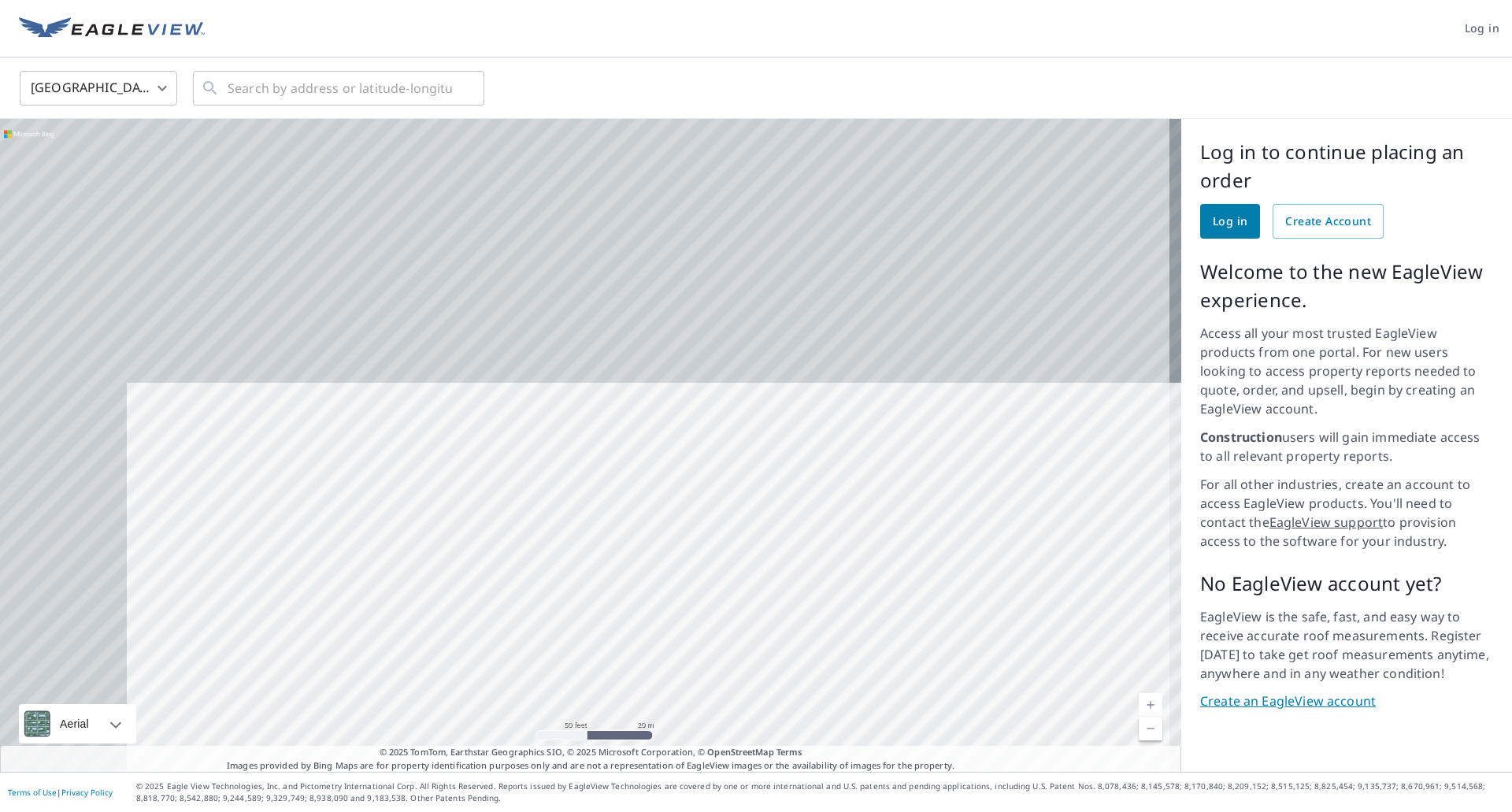
drag, startPoint x: 436, startPoint y: 293, endPoint x: 575, endPoint y: 550, distance: 292.2
click at [566, 566] on div at bounding box center [590, 445] width 1181 height 652
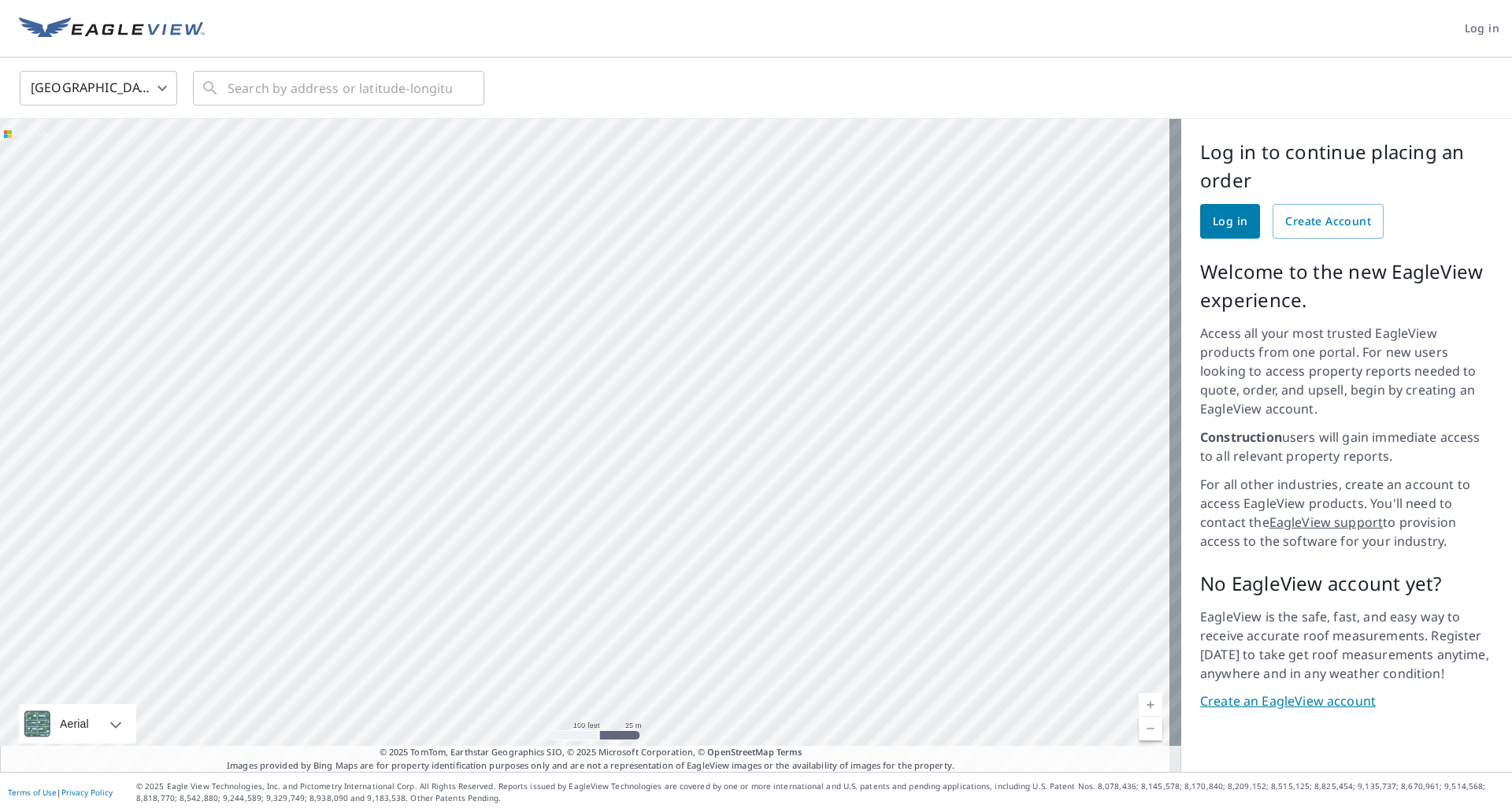
drag, startPoint x: 541, startPoint y: 398, endPoint x: 539, endPoint y: 381, distance: 17.1
click at [539, 383] on div at bounding box center [590, 445] width 1181 height 652
drag, startPoint x: 690, startPoint y: 425, endPoint x: 687, endPoint y: 413, distance: 12.4
click at [687, 413] on div at bounding box center [590, 445] width 1181 height 652
drag, startPoint x: 748, startPoint y: 437, endPoint x: 811, endPoint y: 386, distance: 81.1
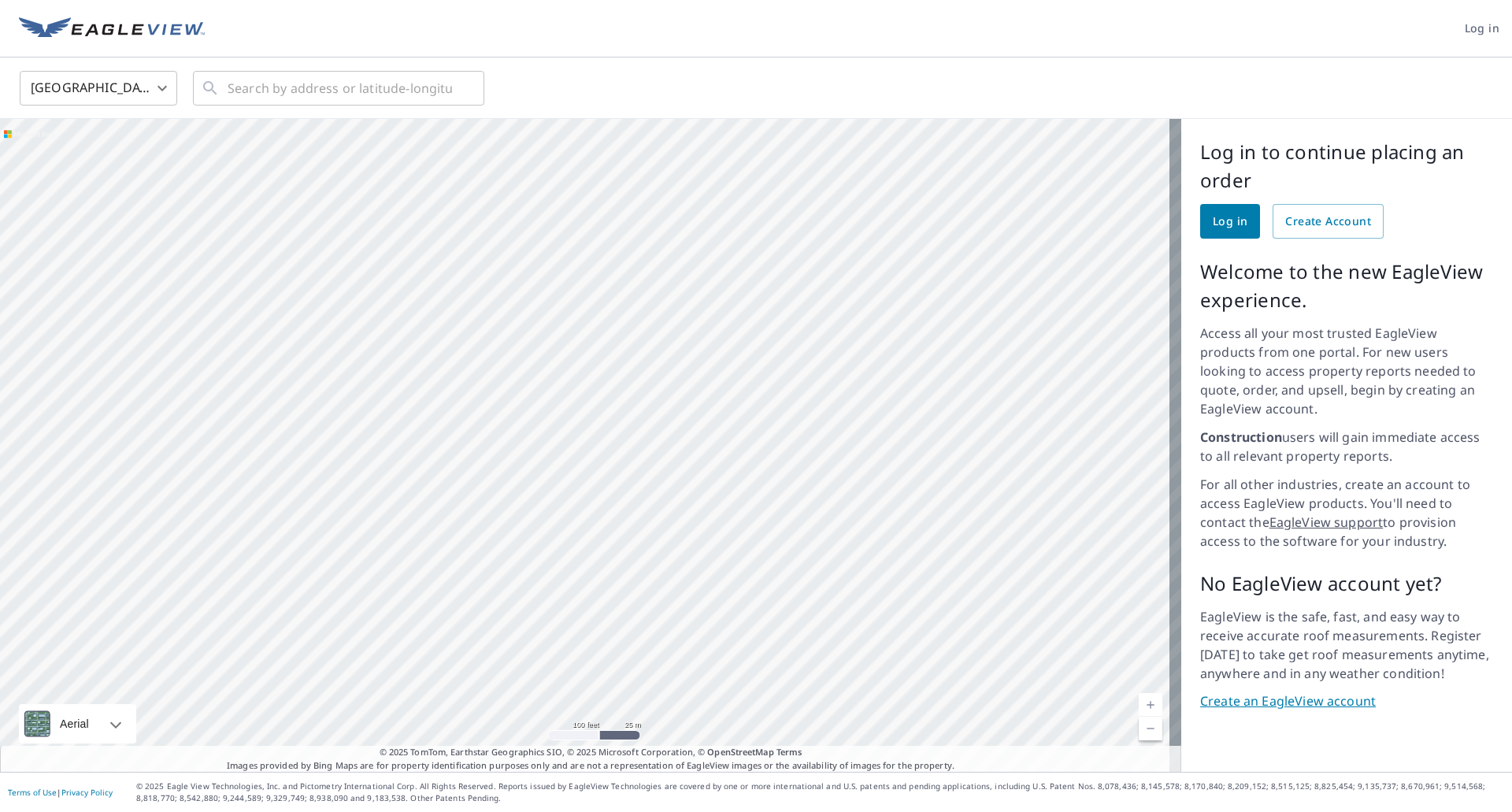
click at [811, 386] on div at bounding box center [590, 445] width 1181 height 652
drag, startPoint x: 771, startPoint y: 524, endPoint x: 670, endPoint y: 413, distance: 150.1
click at [669, 414] on div at bounding box center [590, 445] width 1181 height 652
drag, startPoint x: 730, startPoint y: 615, endPoint x: 707, endPoint y: 462, distance: 154.7
click at [707, 462] on div at bounding box center [590, 445] width 1181 height 652
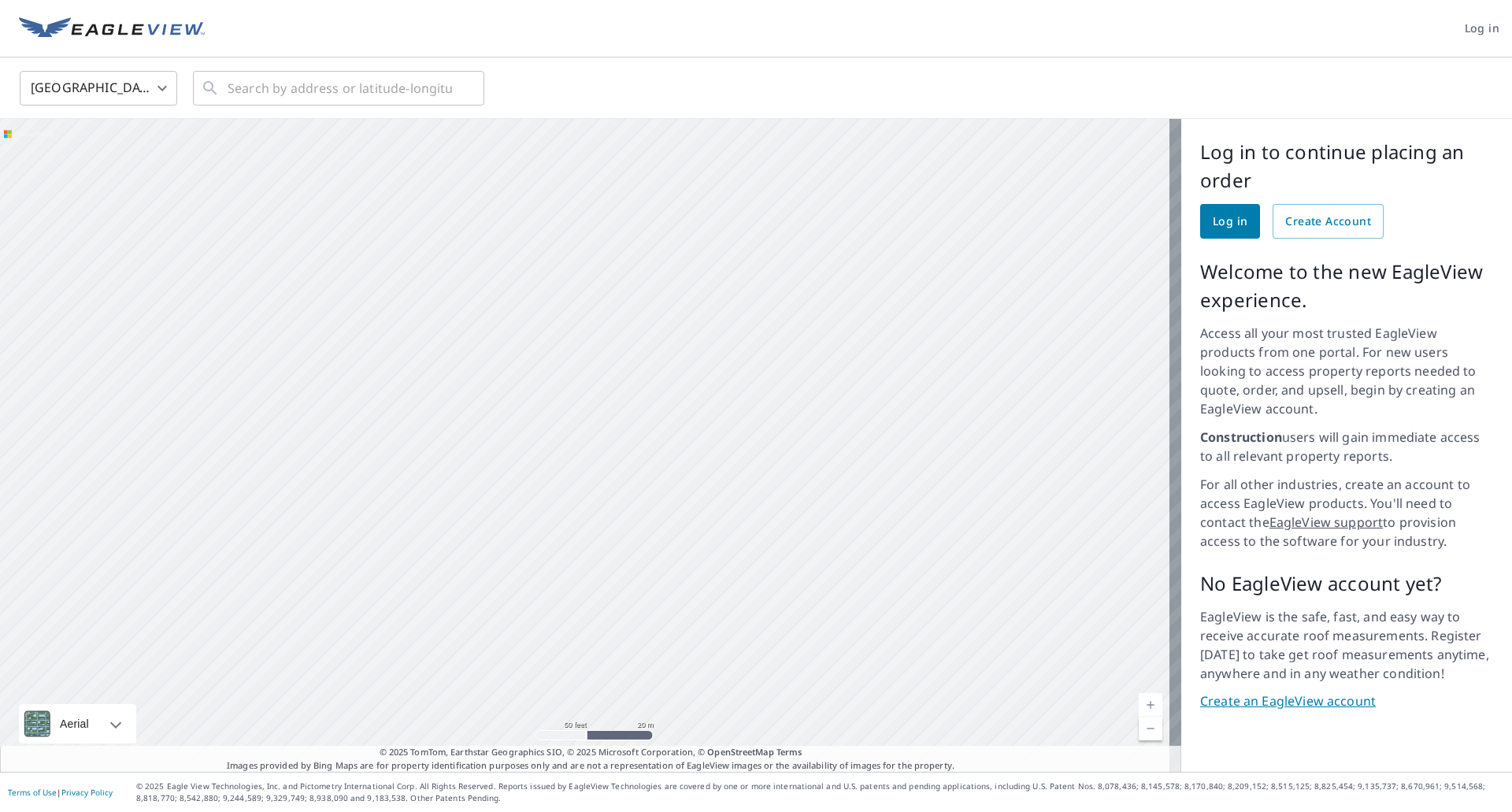
drag, startPoint x: 783, startPoint y: 483, endPoint x: 770, endPoint y: 460, distance: 26.4
click at [770, 460] on div at bounding box center [590, 445] width 1181 height 652
drag, startPoint x: 583, startPoint y: 370, endPoint x: 674, endPoint y: 472, distance: 136.7
click at [674, 472] on div at bounding box center [590, 445] width 1181 height 652
click at [554, 474] on div at bounding box center [590, 445] width 1181 height 652
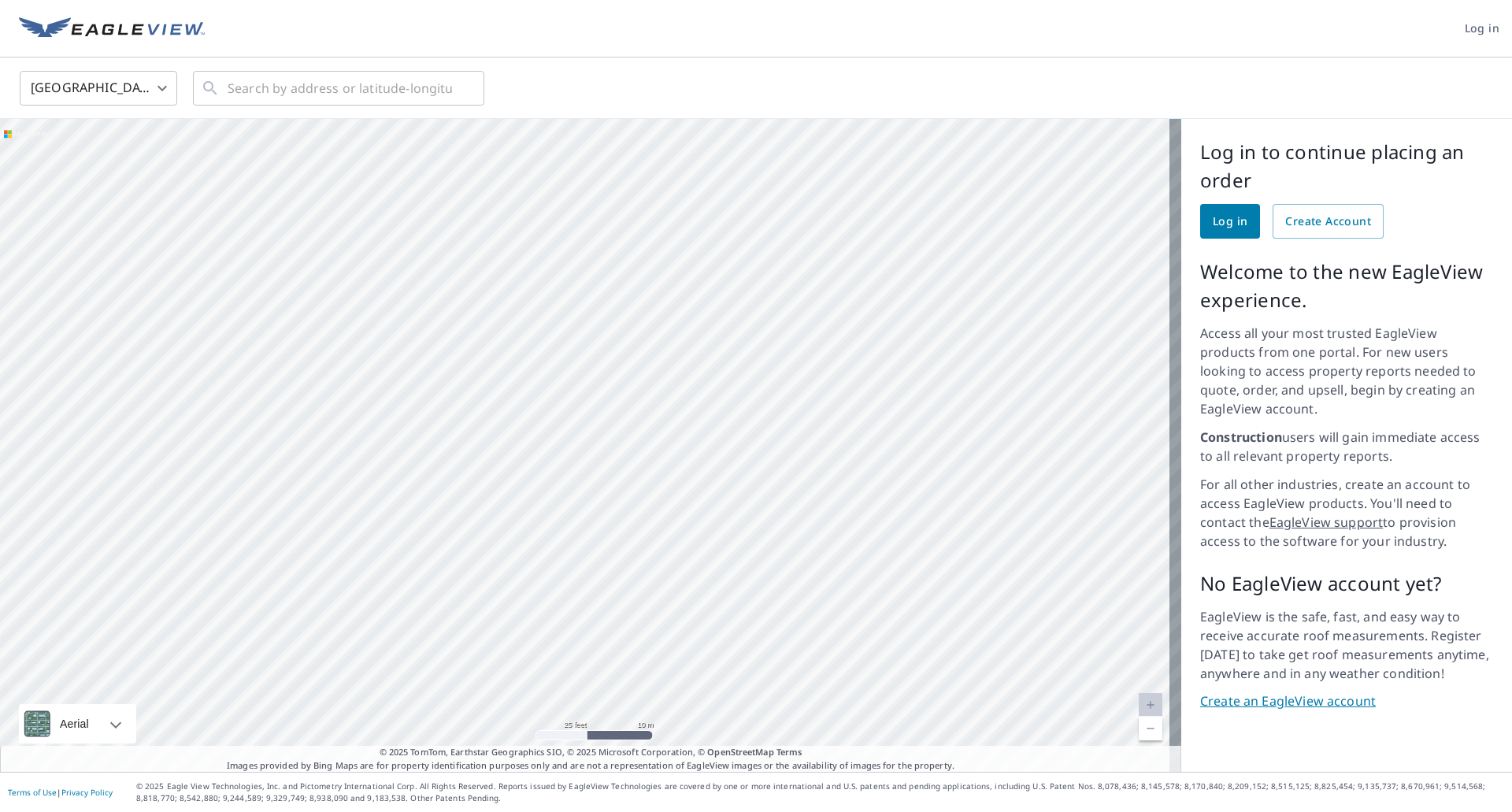
click at [679, 258] on div at bounding box center [590, 445] width 1181 height 652
drag, startPoint x: 736, startPoint y: 713, endPoint x: 825, endPoint y: 735, distance: 91.7
click at [818, 743] on div at bounding box center [590, 445] width 1181 height 652
drag, startPoint x: 527, startPoint y: 660, endPoint x: 524, endPoint y: 670, distance: 10.4
click at [524, 672] on div at bounding box center [590, 445] width 1181 height 652
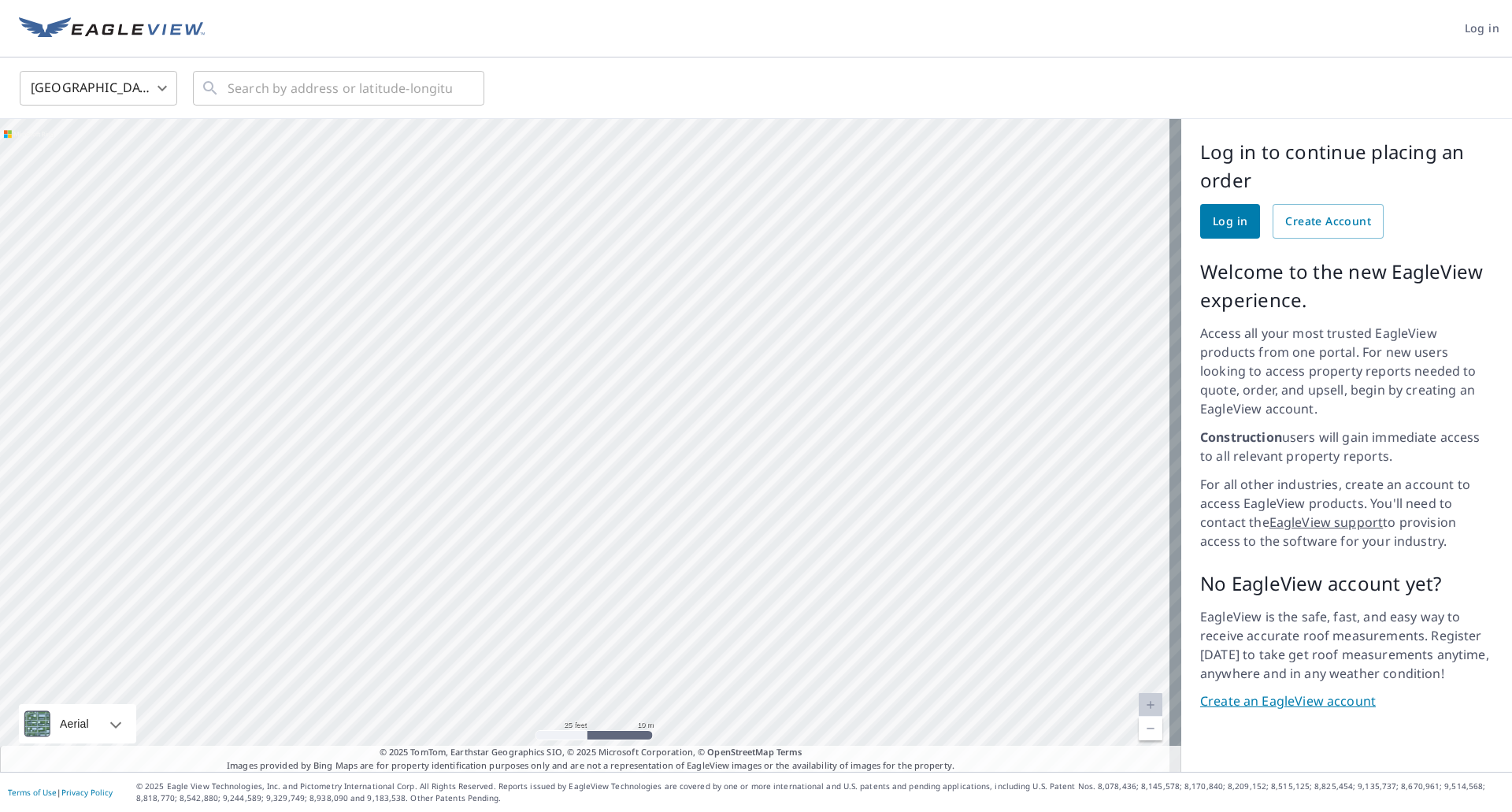
click at [566, 581] on div at bounding box center [590, 445] width 1181 height 652
drag, startPoint x: 808, startPoint y: 572, endPoint x: 828, endPoint y: 664, distance: 94.1
click at [826, 665] on div at bounding box center [590, 445] width 1181 height 652
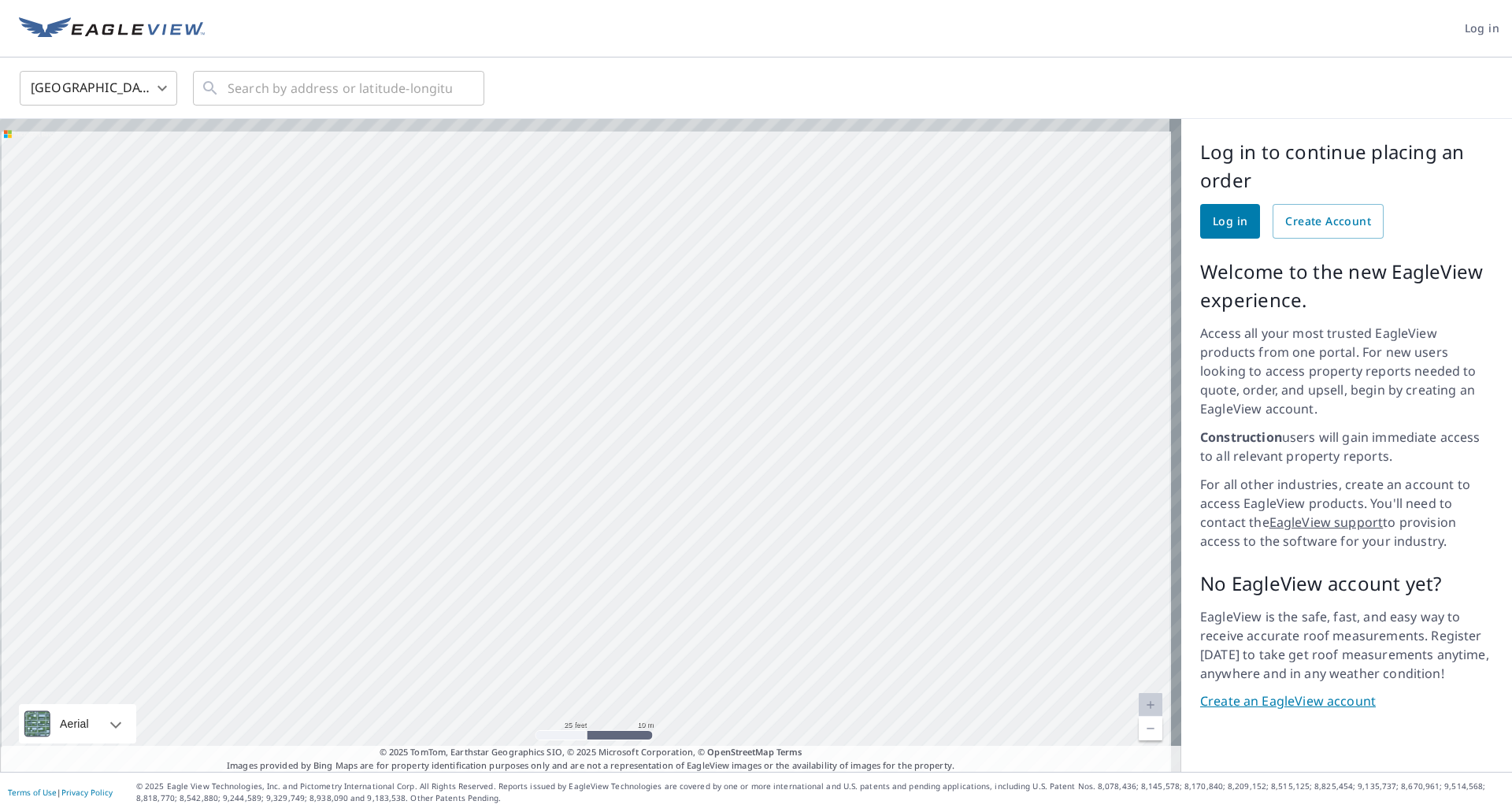
drag, startPoint x: 837, startPoint y: 614, endPoint x: 822, endPoint y: 699, distance: 86.3
click at [822, 699] on div at bounding box center [590, 445] width 1181 height 652
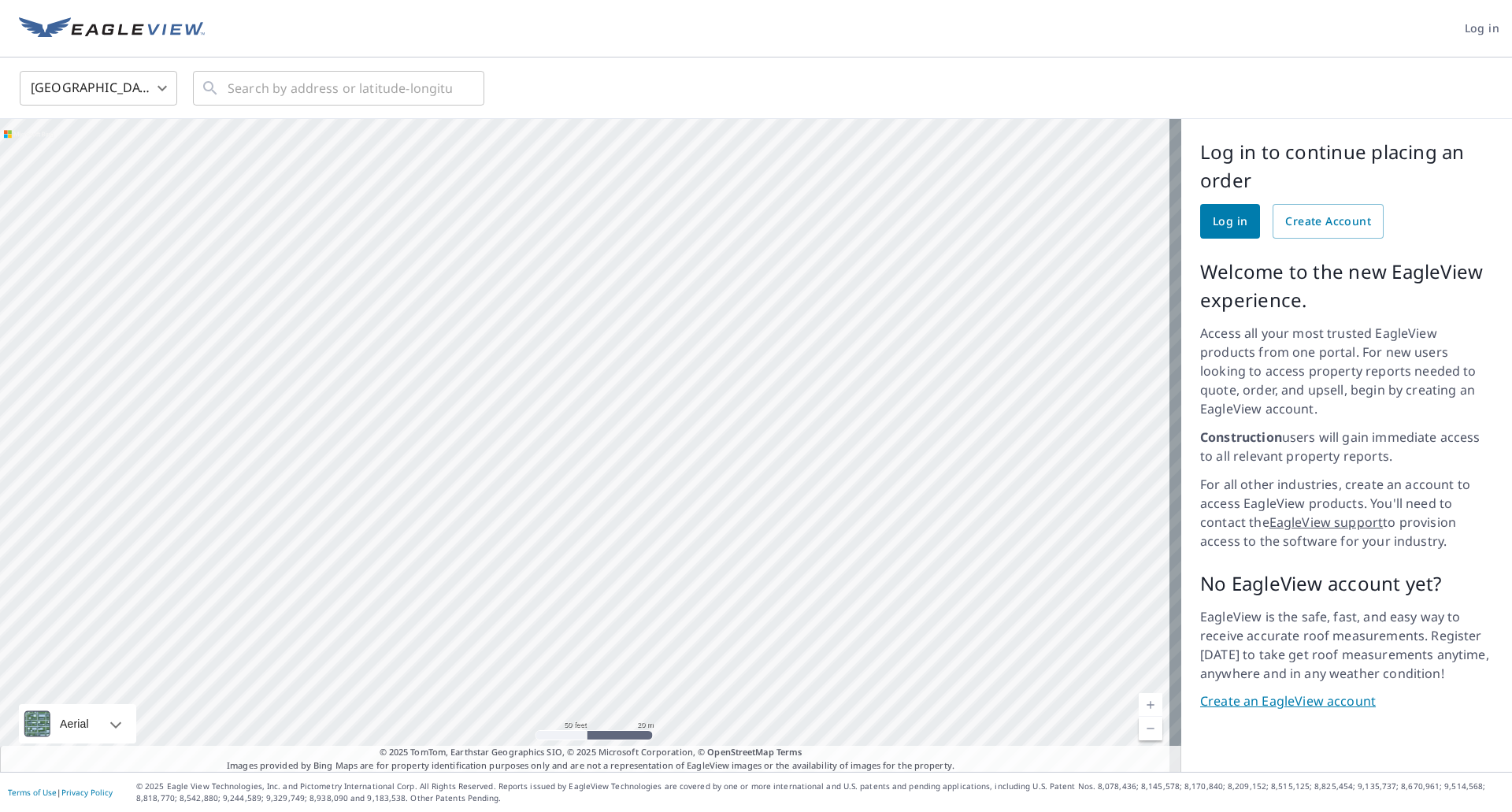
drag, startPoint x: 729, startPoint y: 460, endPoint x: 730, endPoint y: 445, distance: 15.0
click at [729, 446] on div at bounding box center [590, 445] width 1181 height 652
drag, startPoint x: 712, startPoint y: 517, endPoint x: 680, endPoint y: 587, distance: 77.0
click at [680, 587] on div at bounding box center [590, 445] width 1181 height 652
drag, startPoint x: 595, startPoint y: 496, endPoint x: 599, endPoint y: 518, distance: 22.4
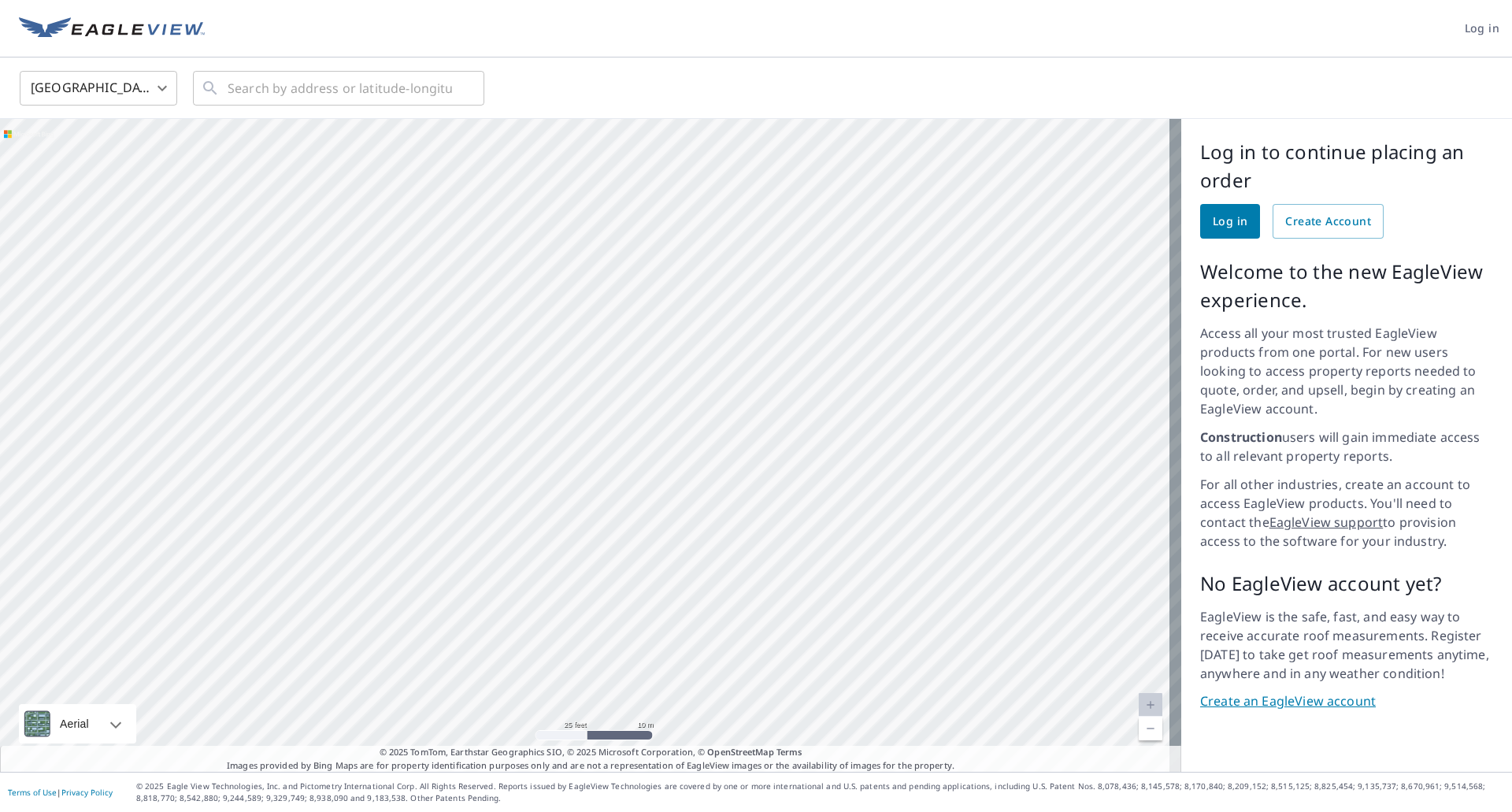
click at [599, 518] on div at bounding box center [590, 445] width 1181 height 652
drag, startPoint x: 609, startPoint y: 409, endPoint x: 682, endPoint y: 495, distance: 112.8
click at [682, 495] on div at bounding box center [590, 445] width 1181 height 652
drag, startPoint x: 828, startPoint y: 536, endPoint x: 771, endPoint y: 447, distance: 105.7
click at [771, 449] on div at bounding box center [590, 445] width 1181 height 652
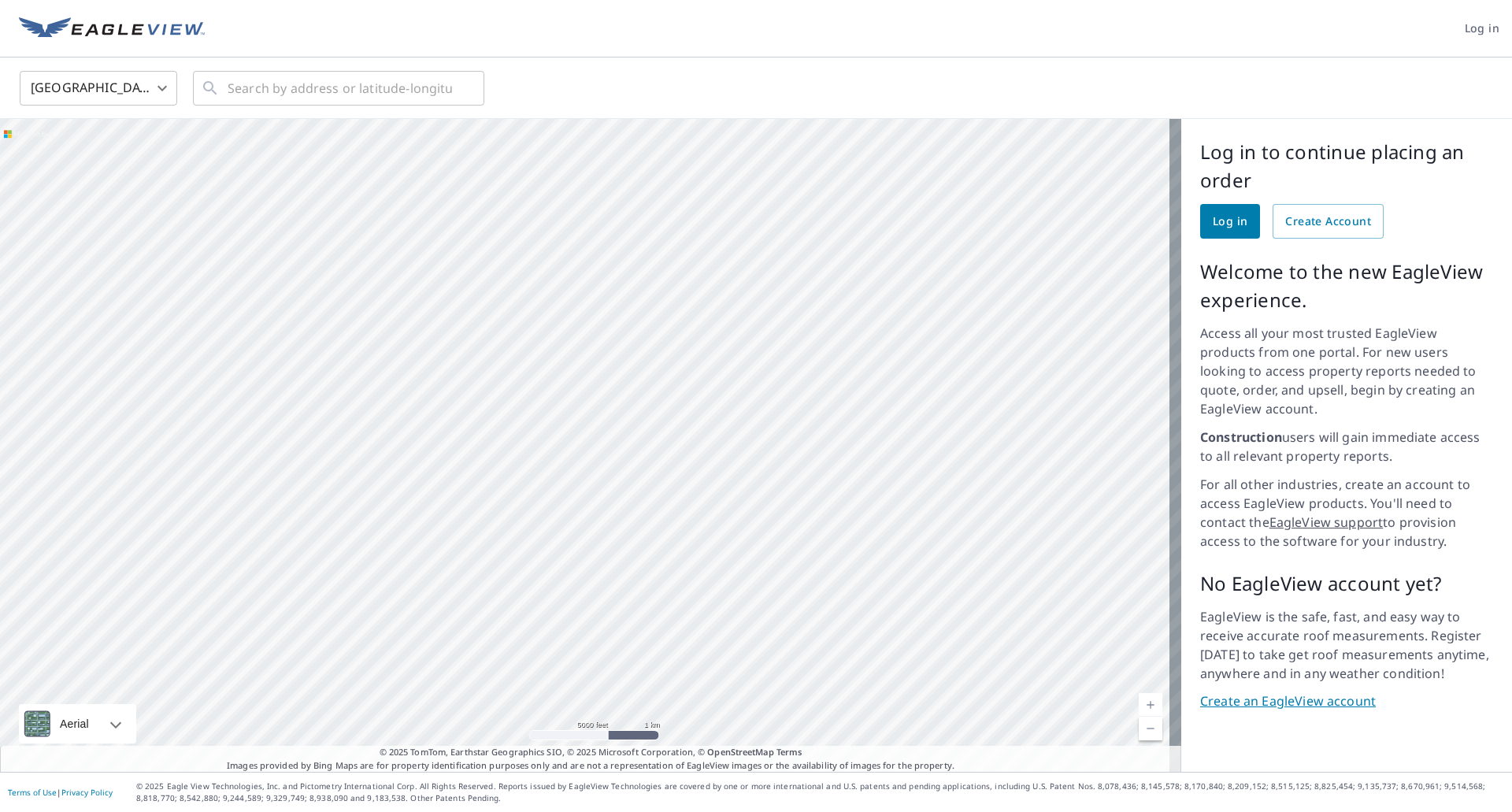
drag, startPoint x: 1003, startPoint y: 298, endPoint x: 856, endPoint y: 355, distance: 157.7
click at [856, 355] on div at bounding box center [590, 445] width 1181 height 652
drag, startPoint x: 896, startPoint y: 345, endPoint x: 794, endPoint y: 438, distance: 138.0
click at [794, 438] on div at bounding box center [590, 445] width 1181 height 652
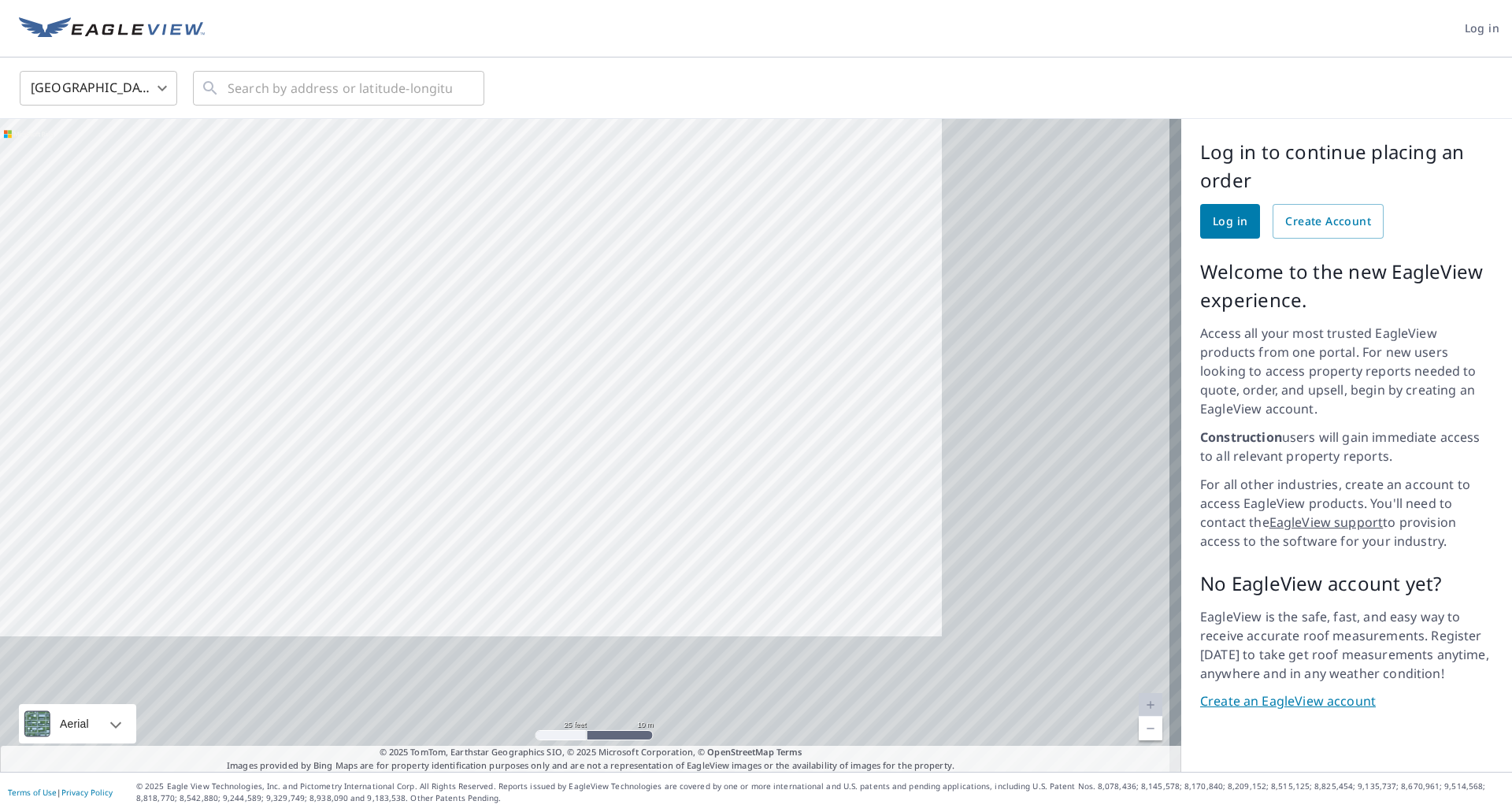
drag, startPoint x: 1012, startPoint y: 538, endPoint x: 763, endPoint y: 390, distance: 289.7
click at [763, 390] on div at bounding box center [590, 445] width 1181 height 652
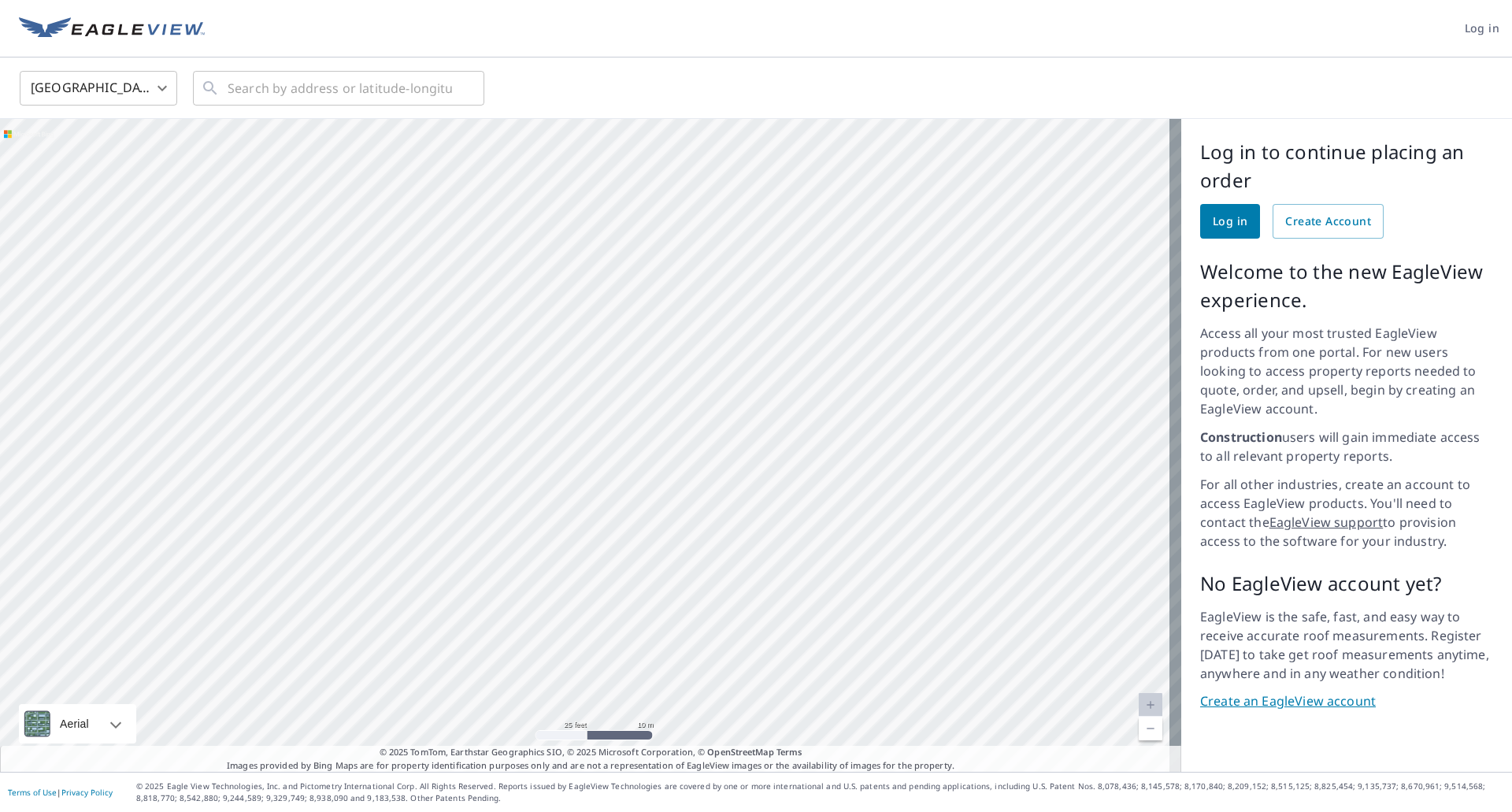
drag, startPoint x: 1011, startPoint y: 599, endPoint x: 1115, endPoint y: 632, distance: 109.1
click at [1114, 633] on div at bounding box center [590, 445] width 1181 height 652
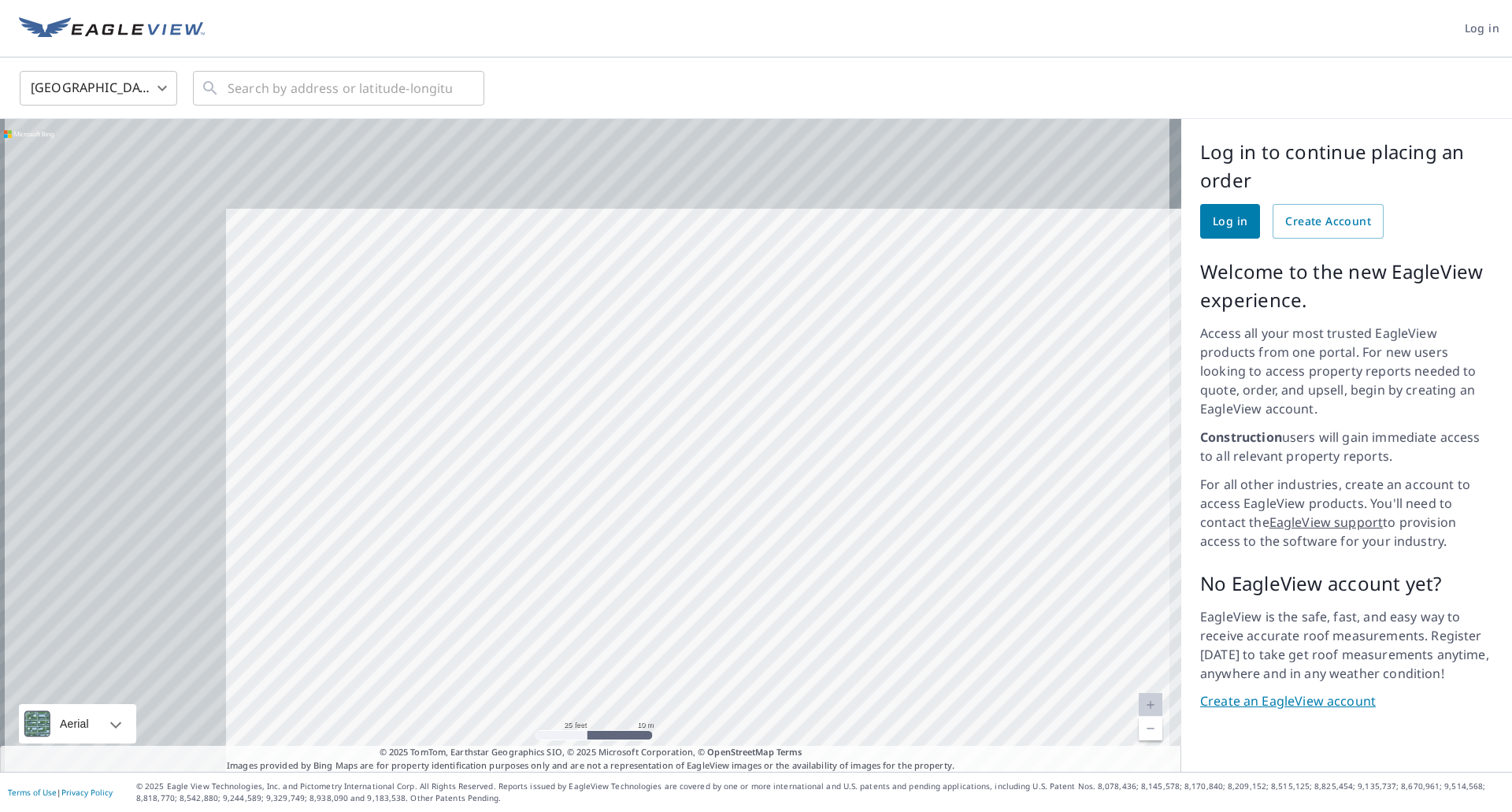
drag, startPoint x: 682, startPoint y: 443, endPoint x: 1049, endPoint y: 565, distance: 386.7
click at [1031, 565] on div at bounding box center [590, 445] width 1181 height 652
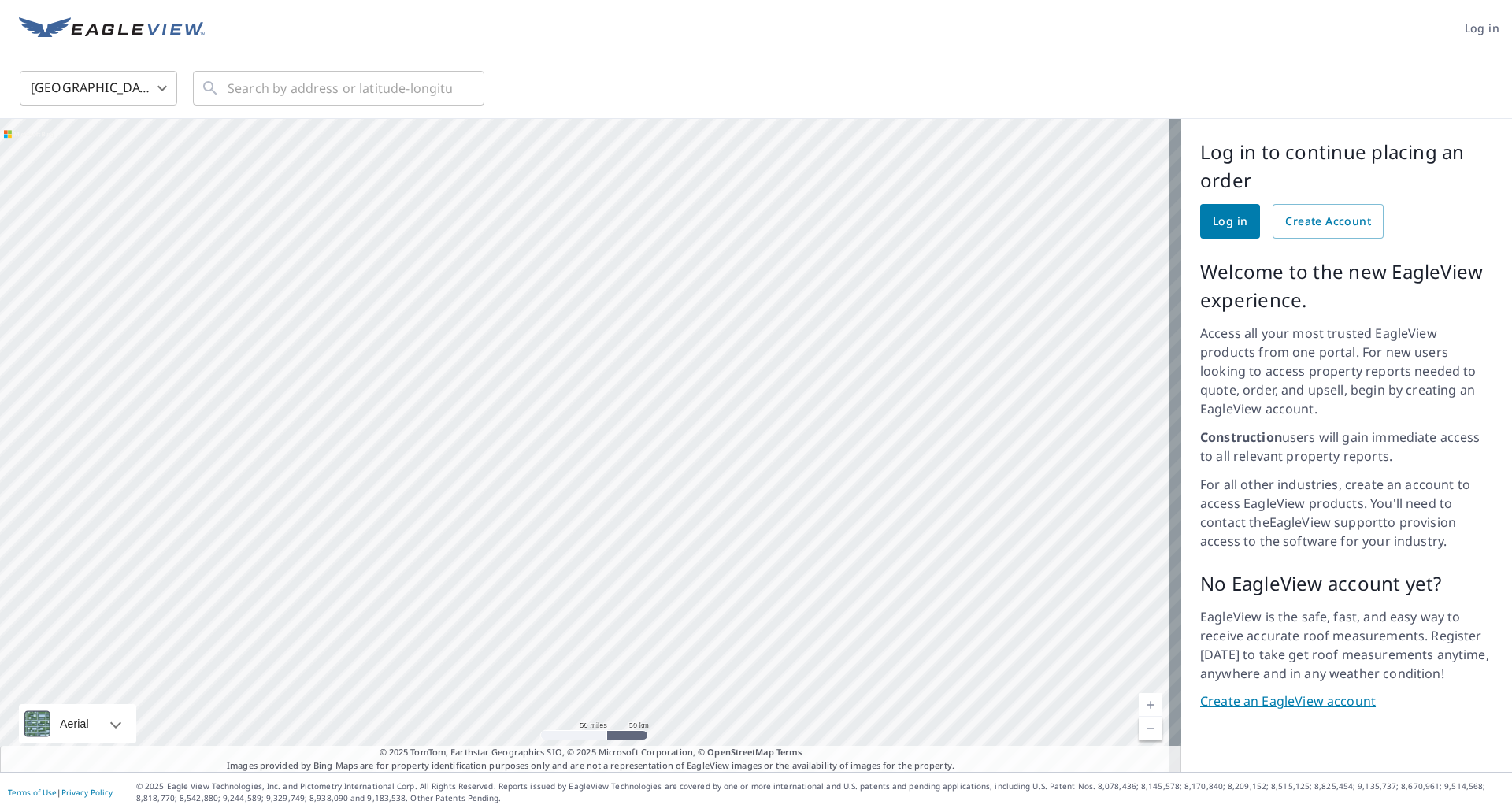
drag, startPoint x: 568, startPoint y: 547, endPoint x: 591, endPoint y: 510, distance: 43.6
click at [591, 510] on div at bounding box center [590, 445] width 1181 height 652
